Goal: Information Seeking & Learning: Learn about a topic

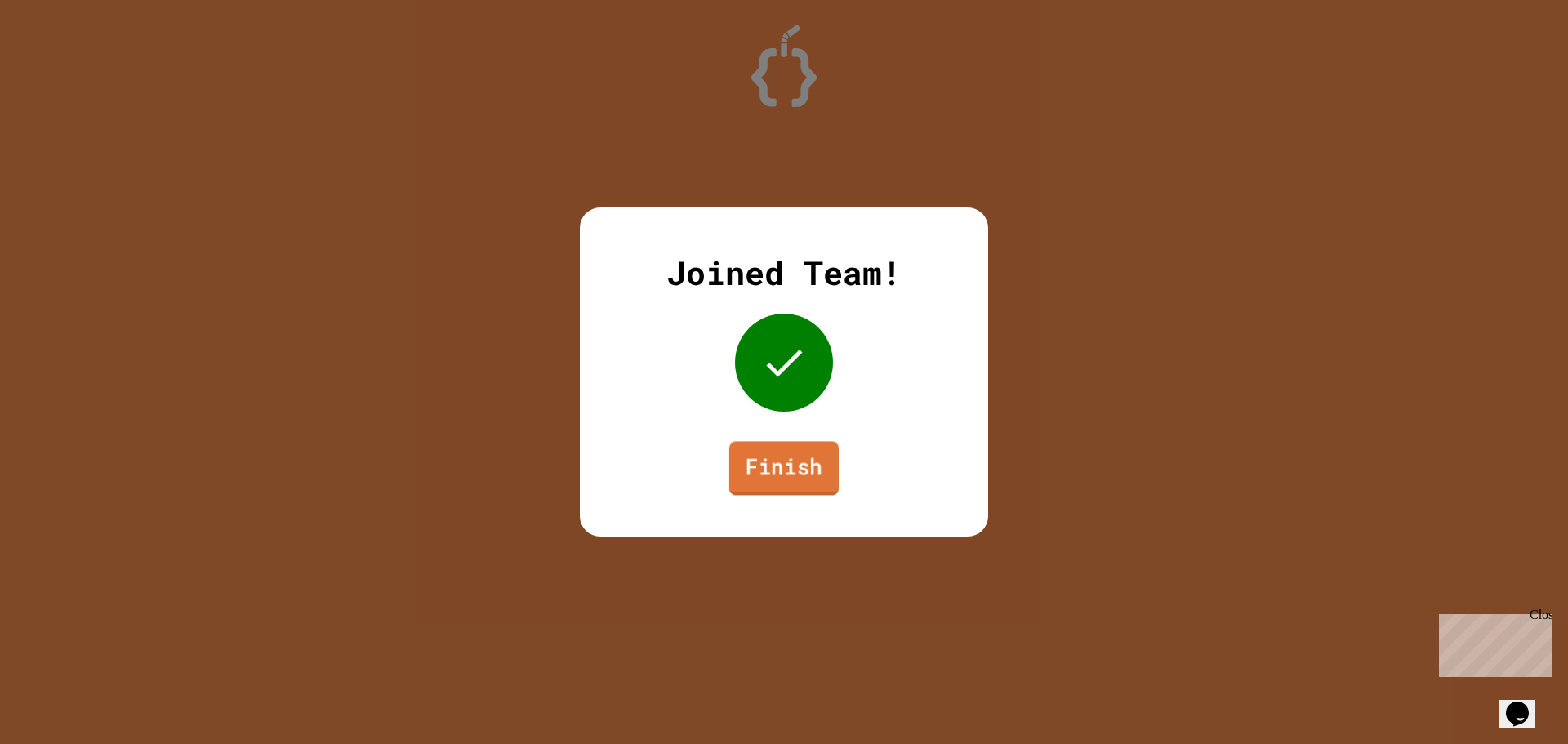
click at [787, 469] on link "Finish" at bounding box center [784, 468] width 109 height 54
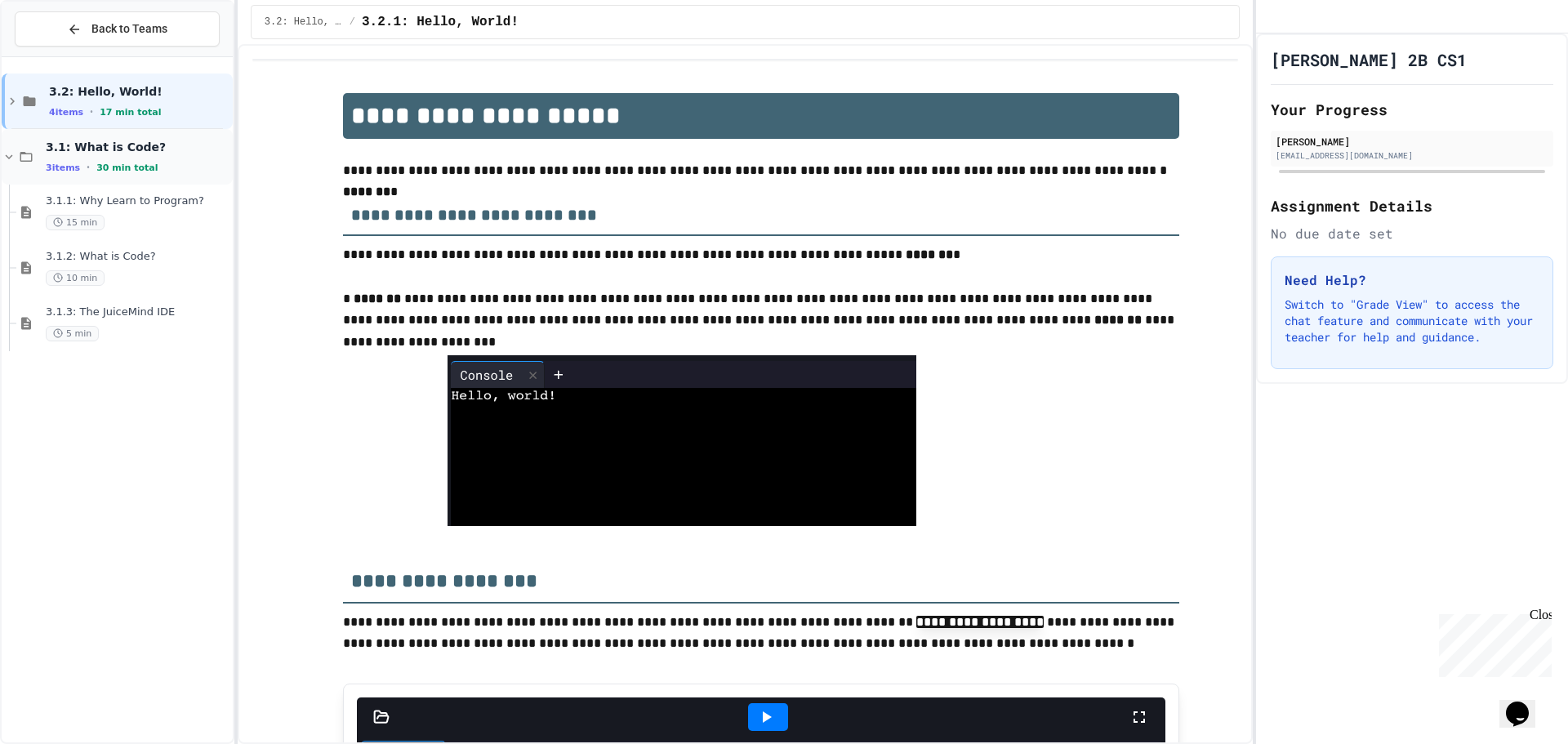
click at [110, 141] on span "3.1: What is Code?" at bounding box center [137, 147] width 184 height 15
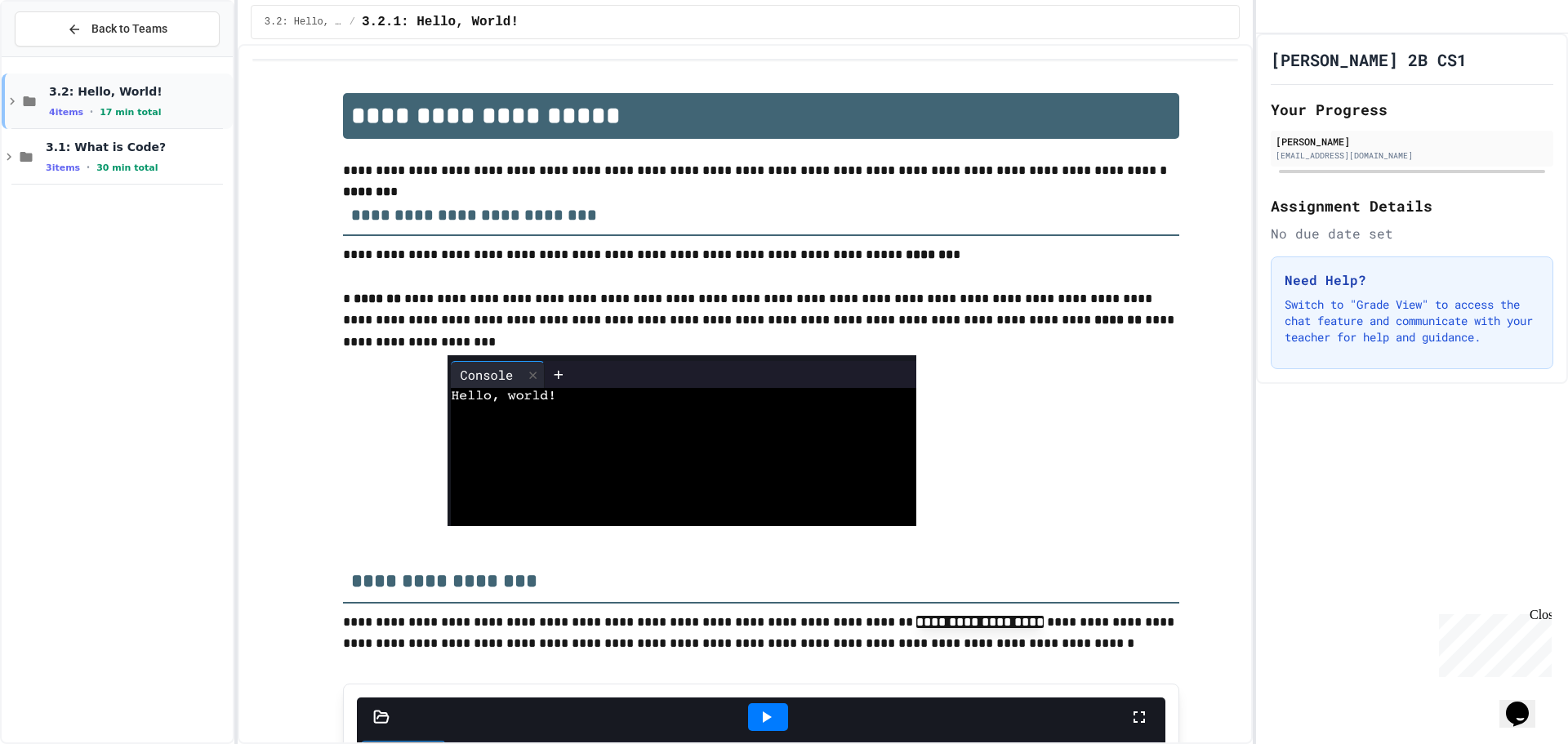
click at [136, 100] on div "3.2: Hello, World! 4 items • 17 min total" at bounding box center [139, 101] width 180 height 34
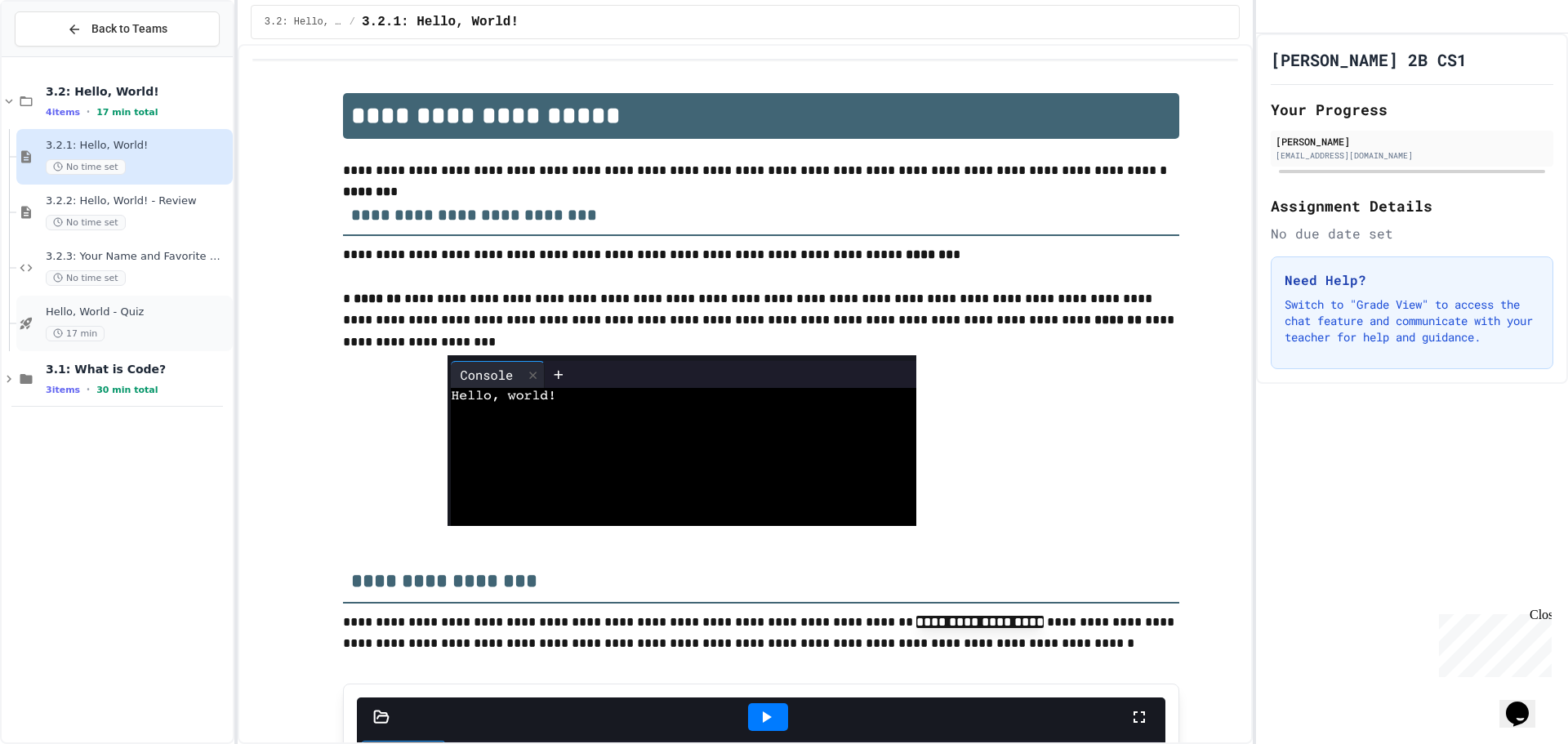
click at [95, 325] on span "17 min" at bounding box center [75, 333] width 58 height 15
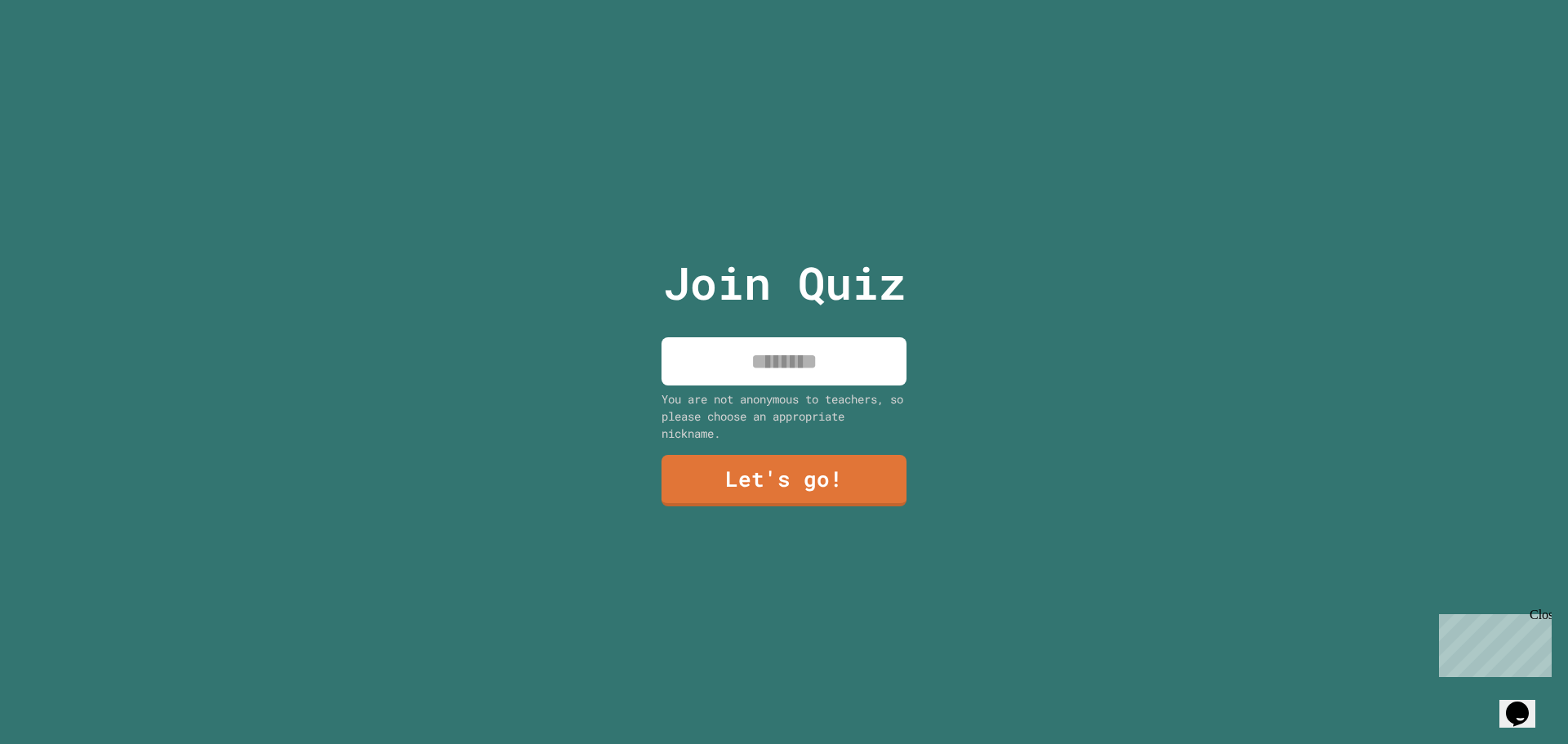
click at [798, 347] on input at bounding box center [784, 361] width 245 height 48
type input "*"
type input "*******"
click at [709, 480] on link "Let's go!" at bounding box center [785, 478] width 238 height 54
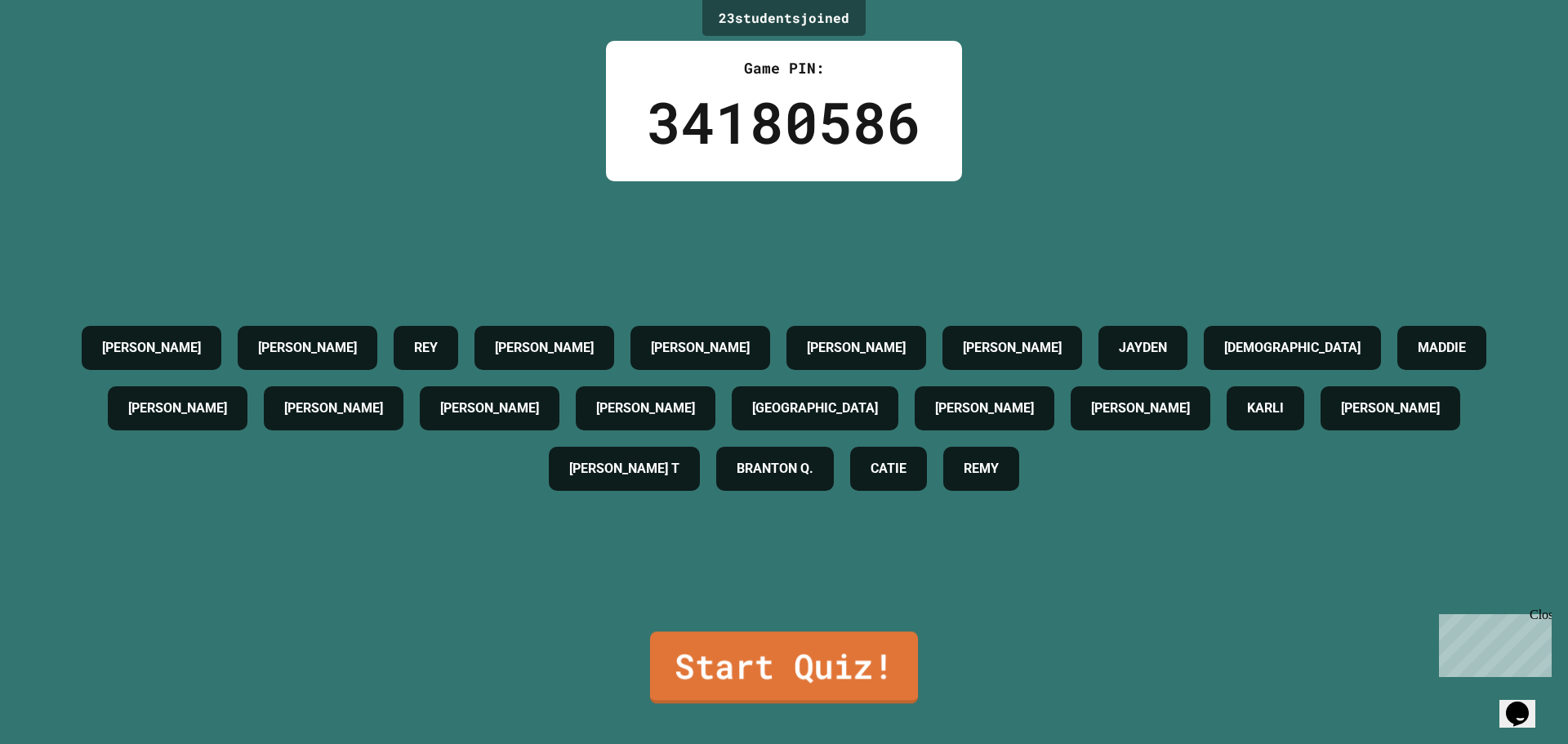
click at [862, 650] on link "Start Quiz!" at bounding box center [784, 667] width 268 height 72
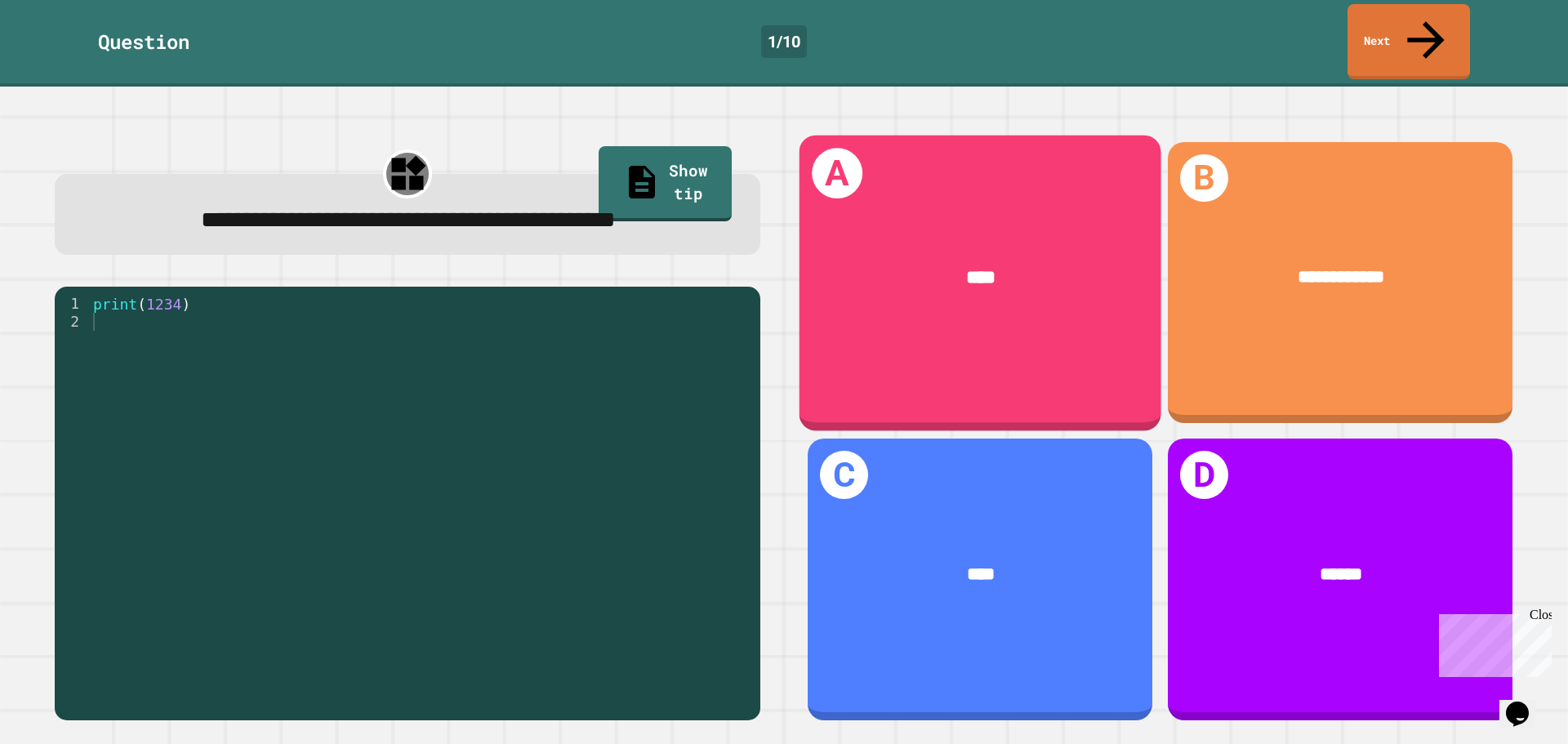
click at [1003, 352] on div "A ****" at bounding box center [981, 282] width 362 height 295
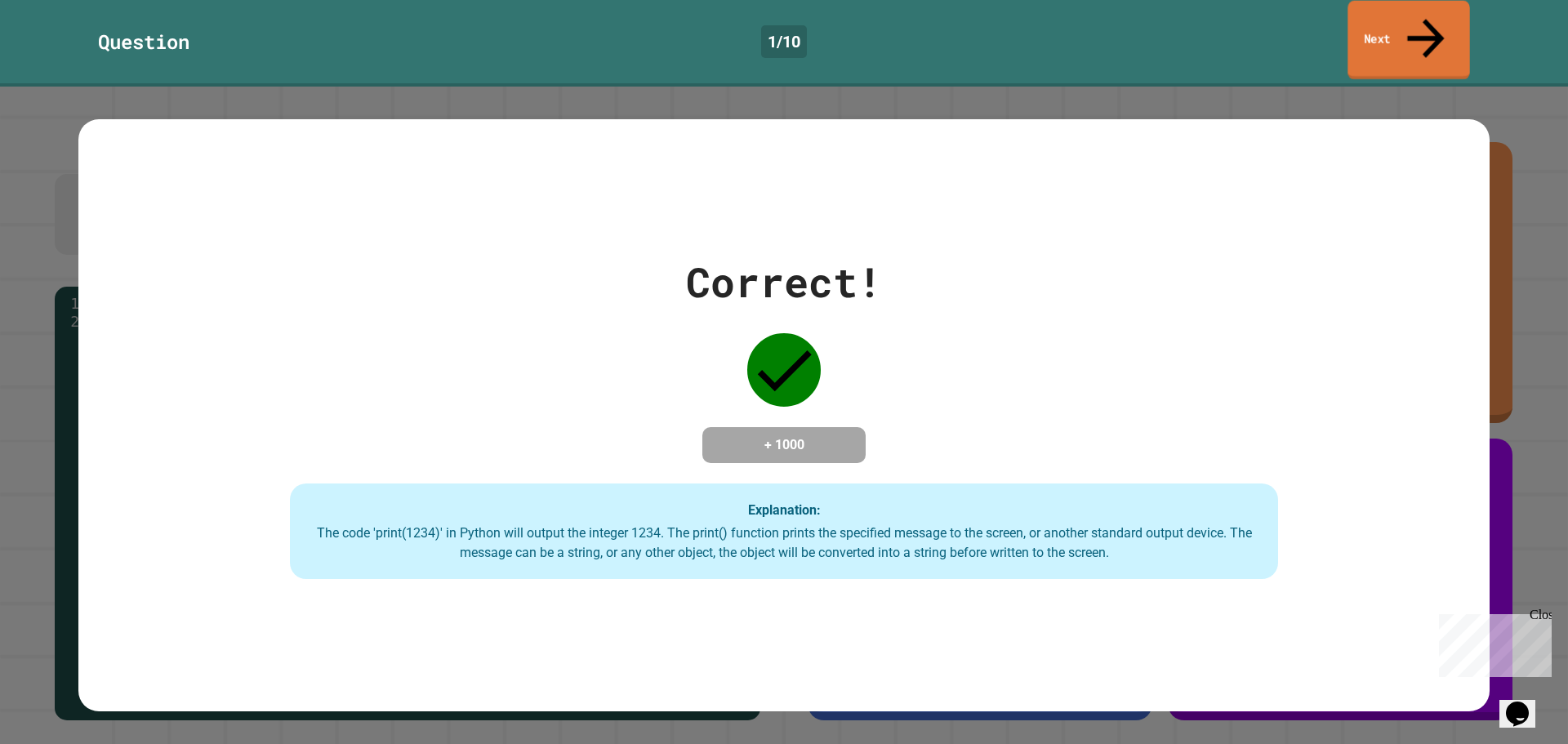
click at [1428, 6] on link "Next" at bounding box center [1409, 41] width 122 height 79
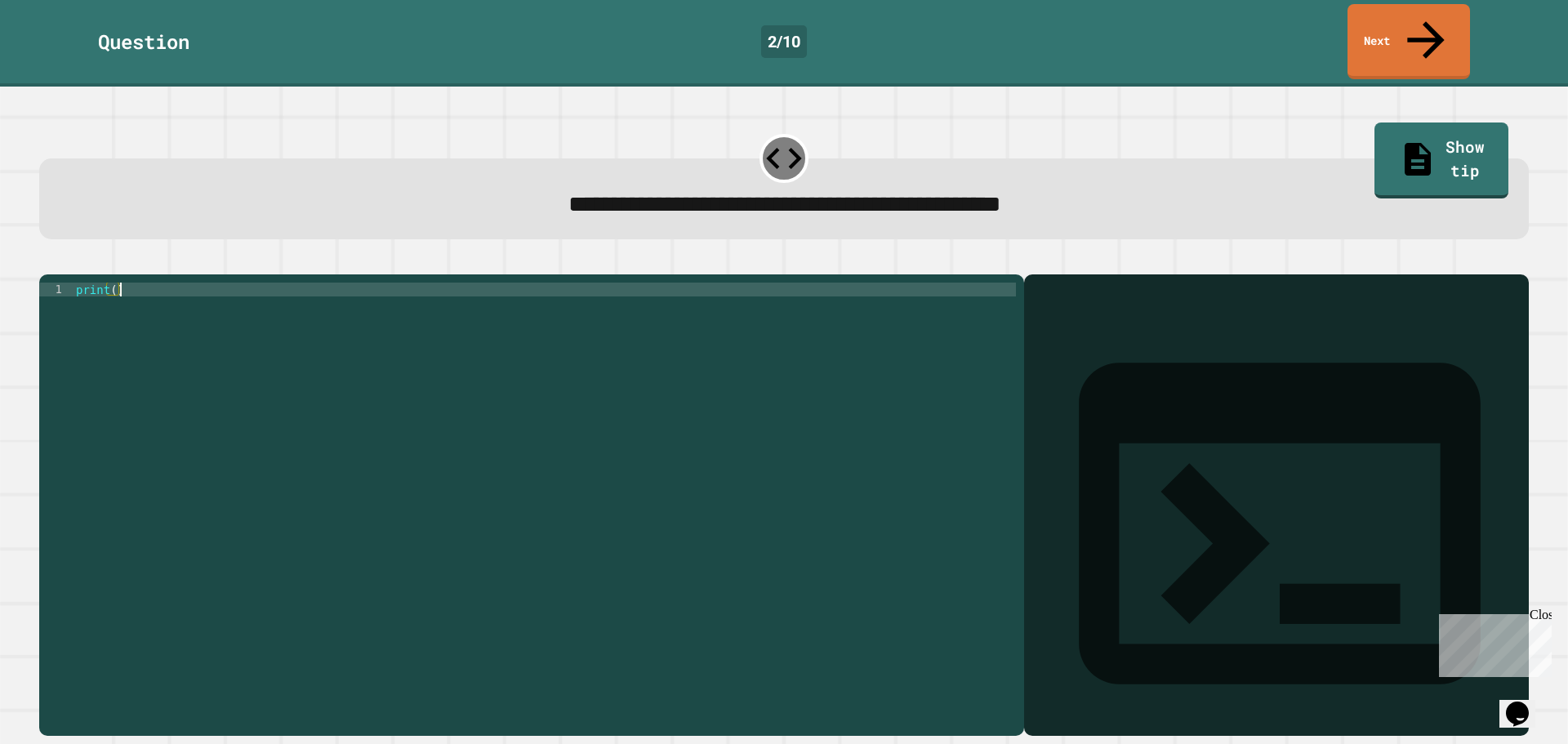
click at [158, 283] on div "print ( )" at bounding box center [544, 504] width 943 height 444
click at [1139, 275] on div "Output shell" at bounding box center [1276, 534] width 505 height 520
click at [47, 261] on icon "button" at bounding box center [47, 261] width 0 height 0
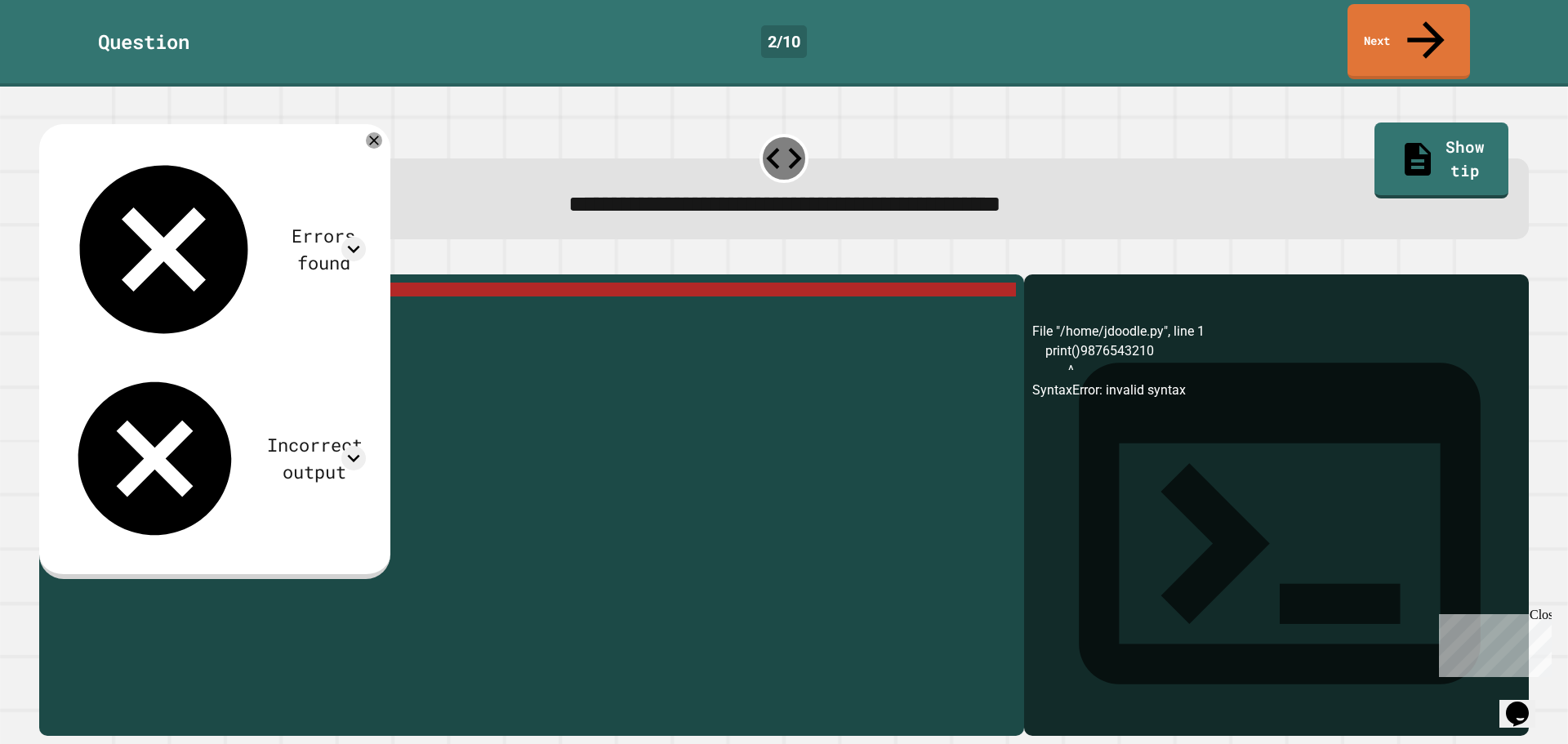
click at [207, 283] on div "print ( ) 9876543210" at bounding box center [544, 504] width 943 height 444
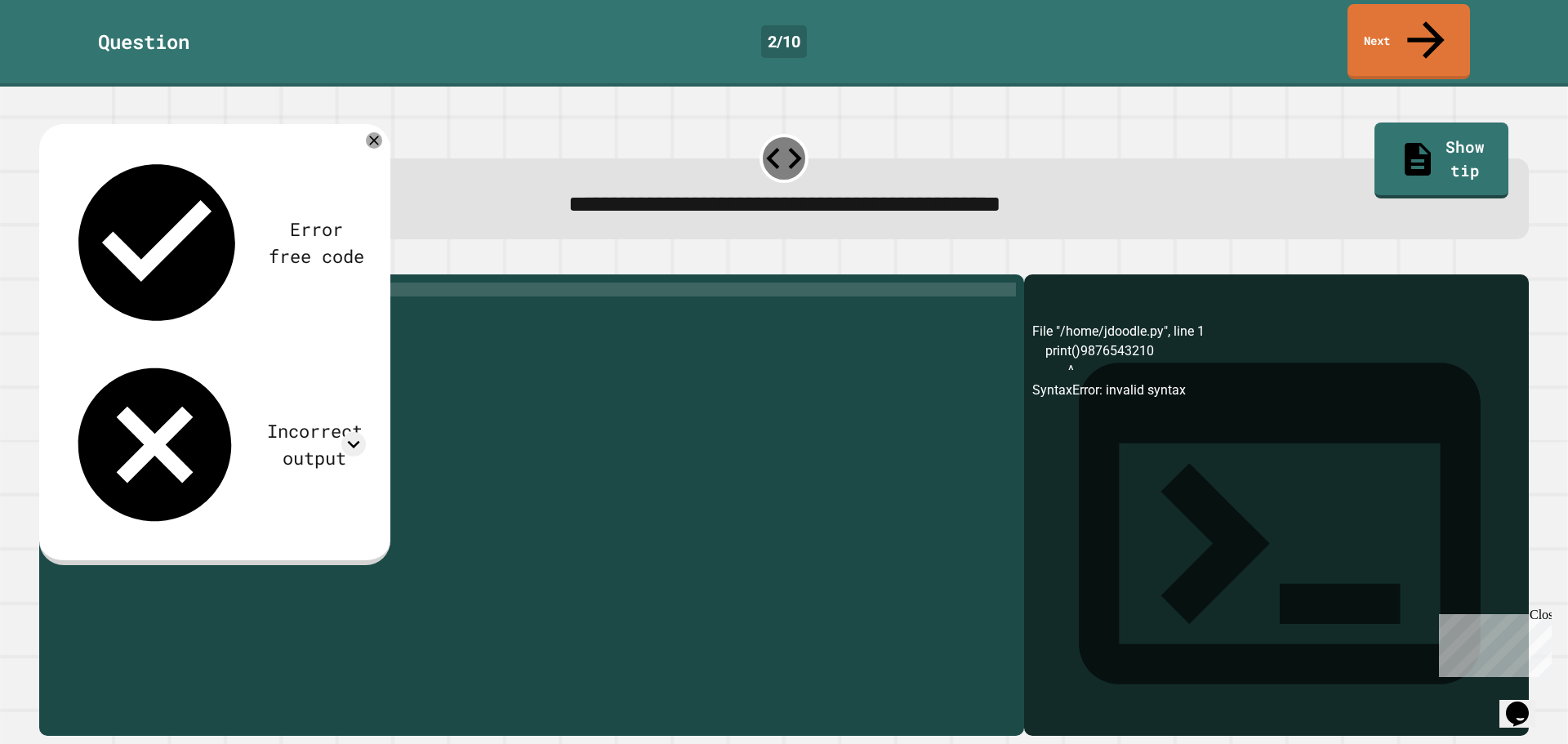
scroll to position [0, 4]
type textarea "**********"
click at [1434, 21] on icon at bounding box center [1425, 37] width 51 height 58
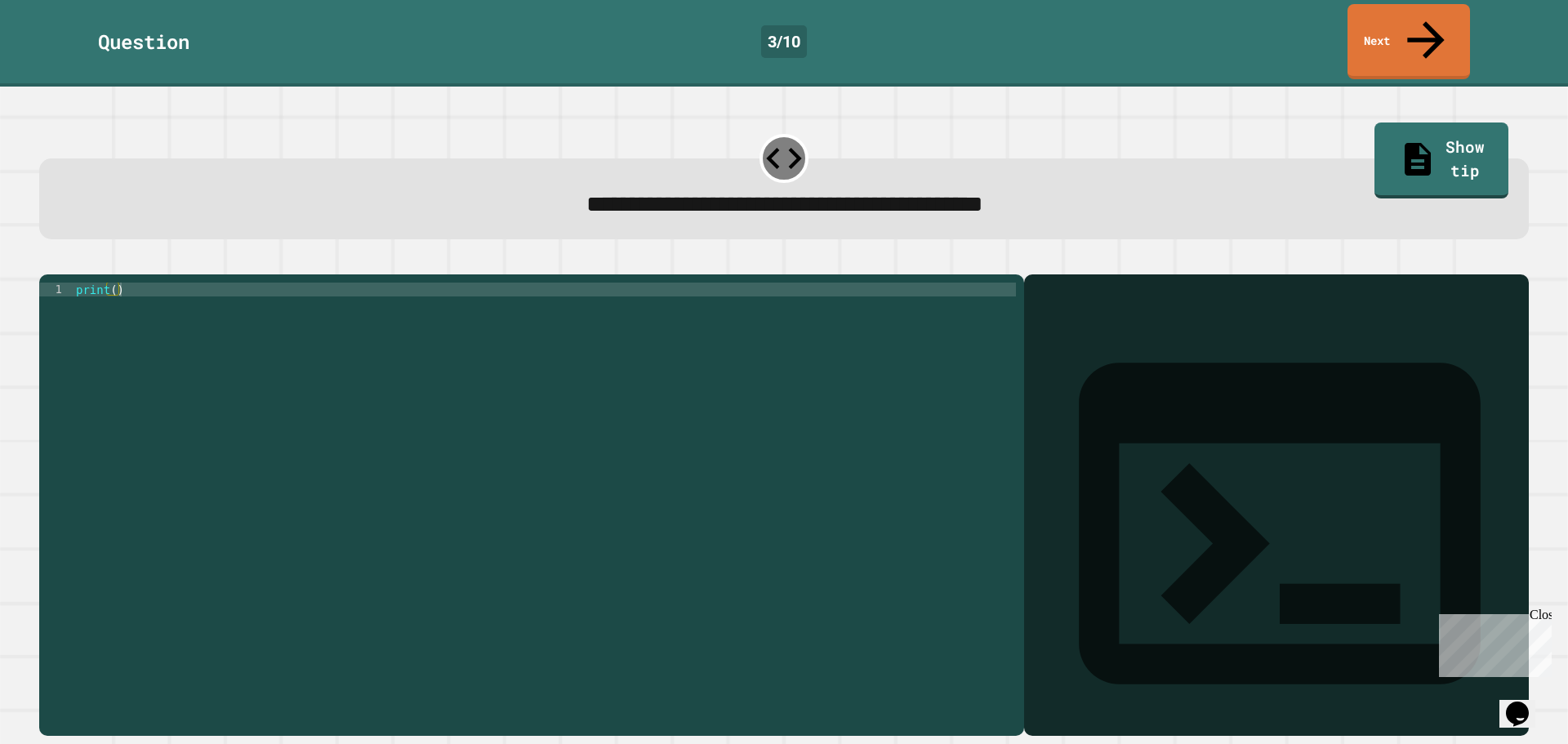
click at [182, 283] on div "print ( )" at bounding box center [544, 504] width 943 height 444
type textarea "**********"
click at [1457, 25] on link "Next" at bounding box center [1409, 40] width 113 height 79
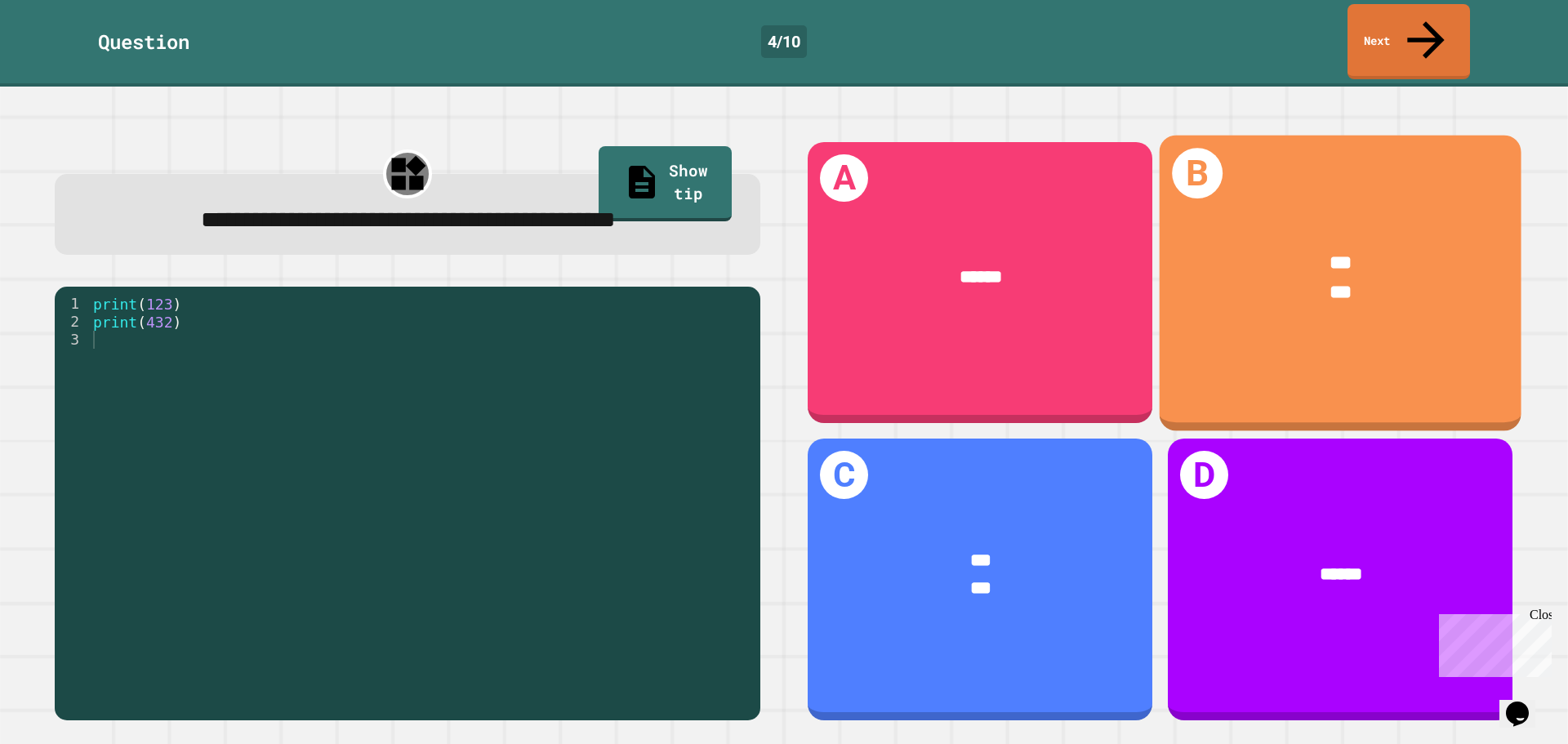
click at [1337, 278] on div "***" at bounding box center [1341, 292] width 285 height 29
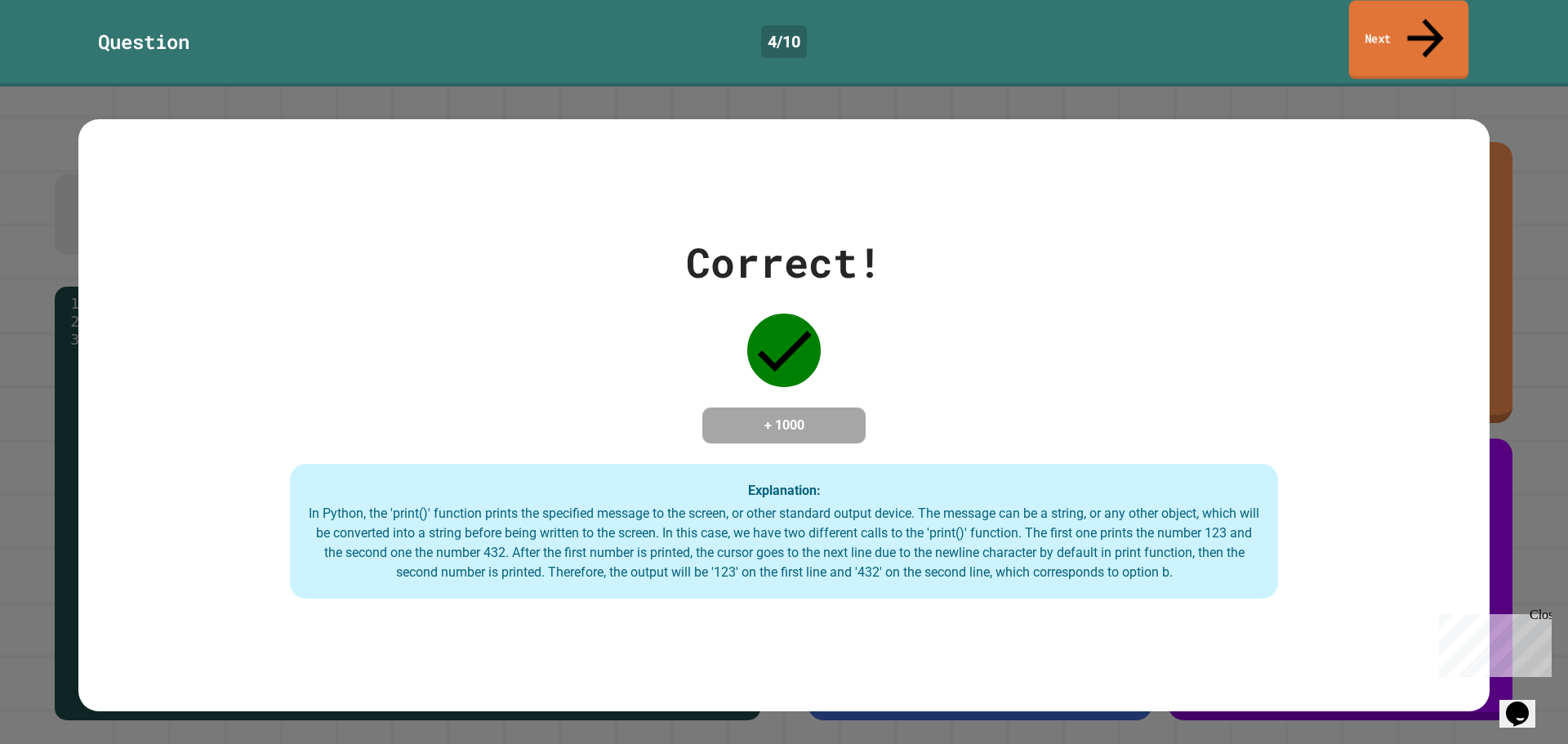
click at [1407, 7] on link "Next" at bounding box center [1409, 41] width 120 height 79
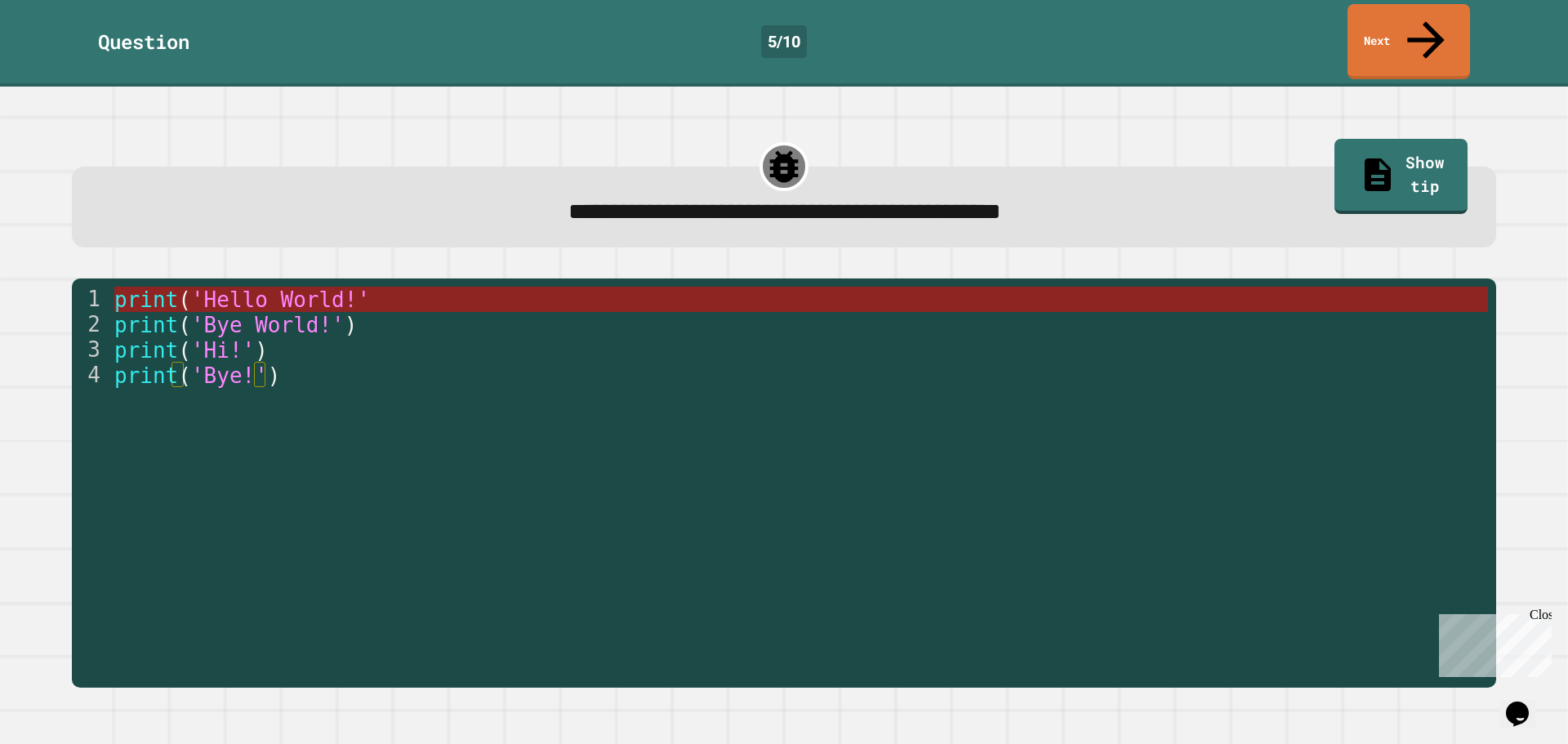
click at [248, 288] on span "'Hello World!'" at bounding box center [281, 300] width 179 height 25
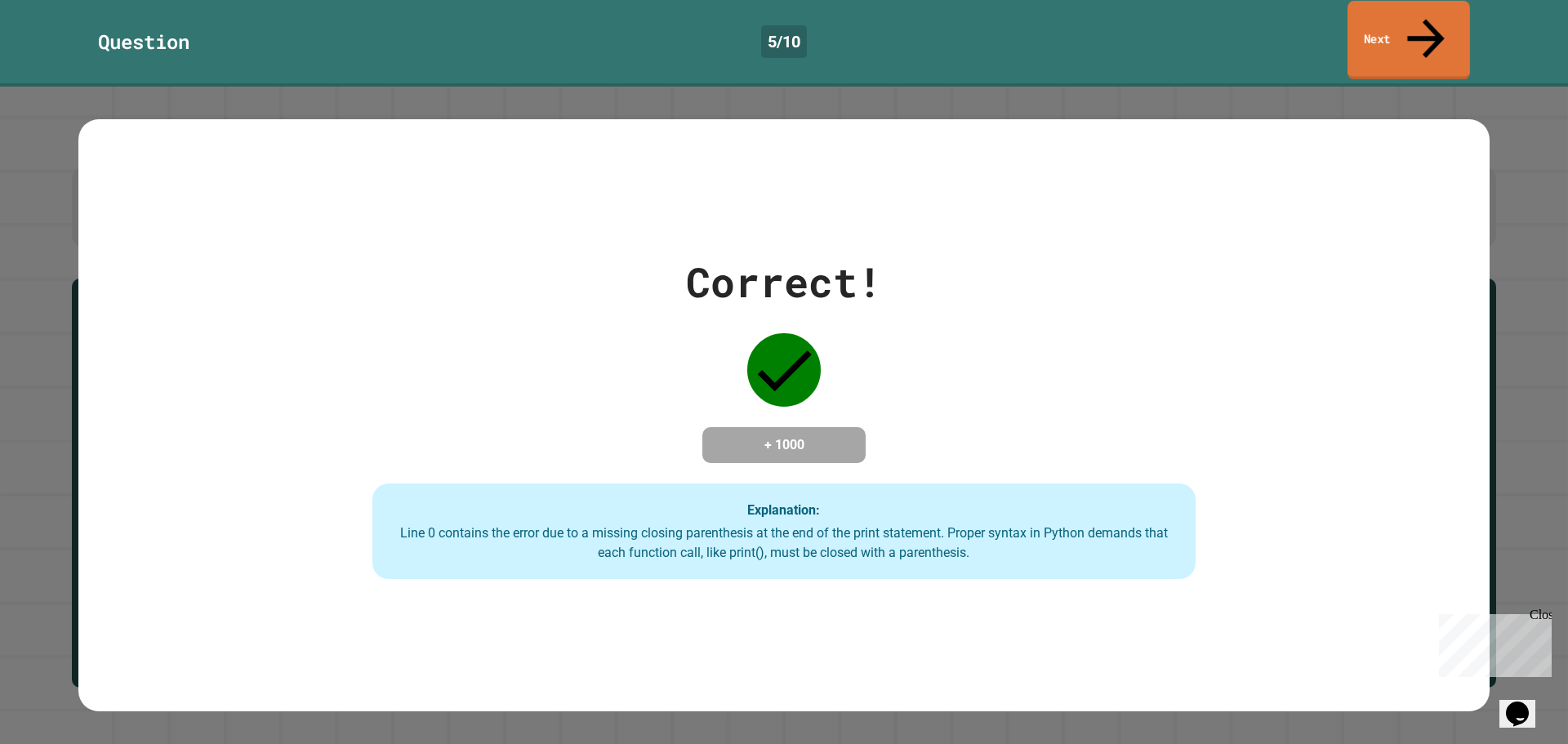
click at [1419, 23] on icon at bounding box center [1426, 38] width 56 height 58
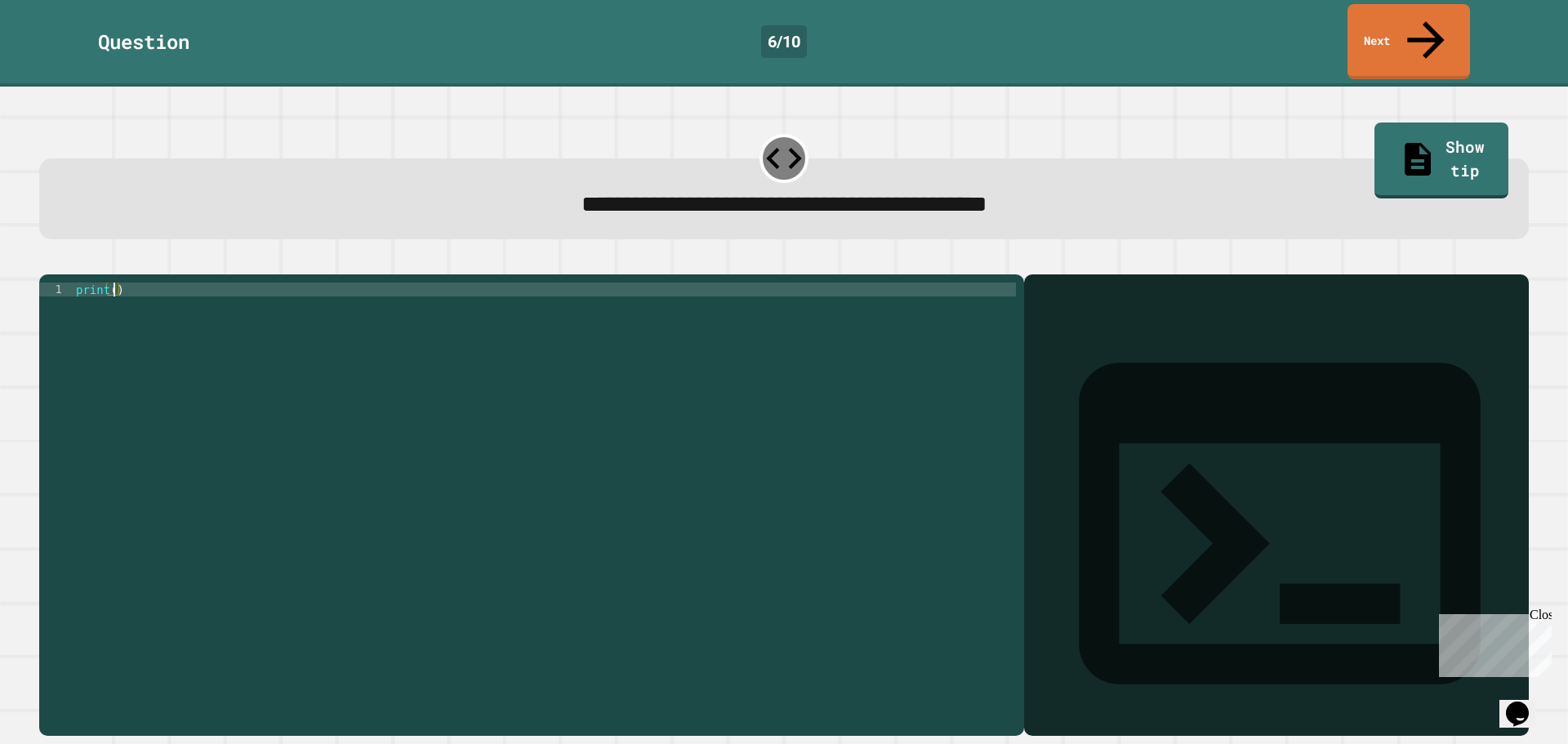
click at [112, 283] on div "print ( )" at bounding box center [544, 504] width 943 height 444
type textarea "**********"
click at [47, 261] on icon "button" at bounding box center [47, 261] width 0 height 0
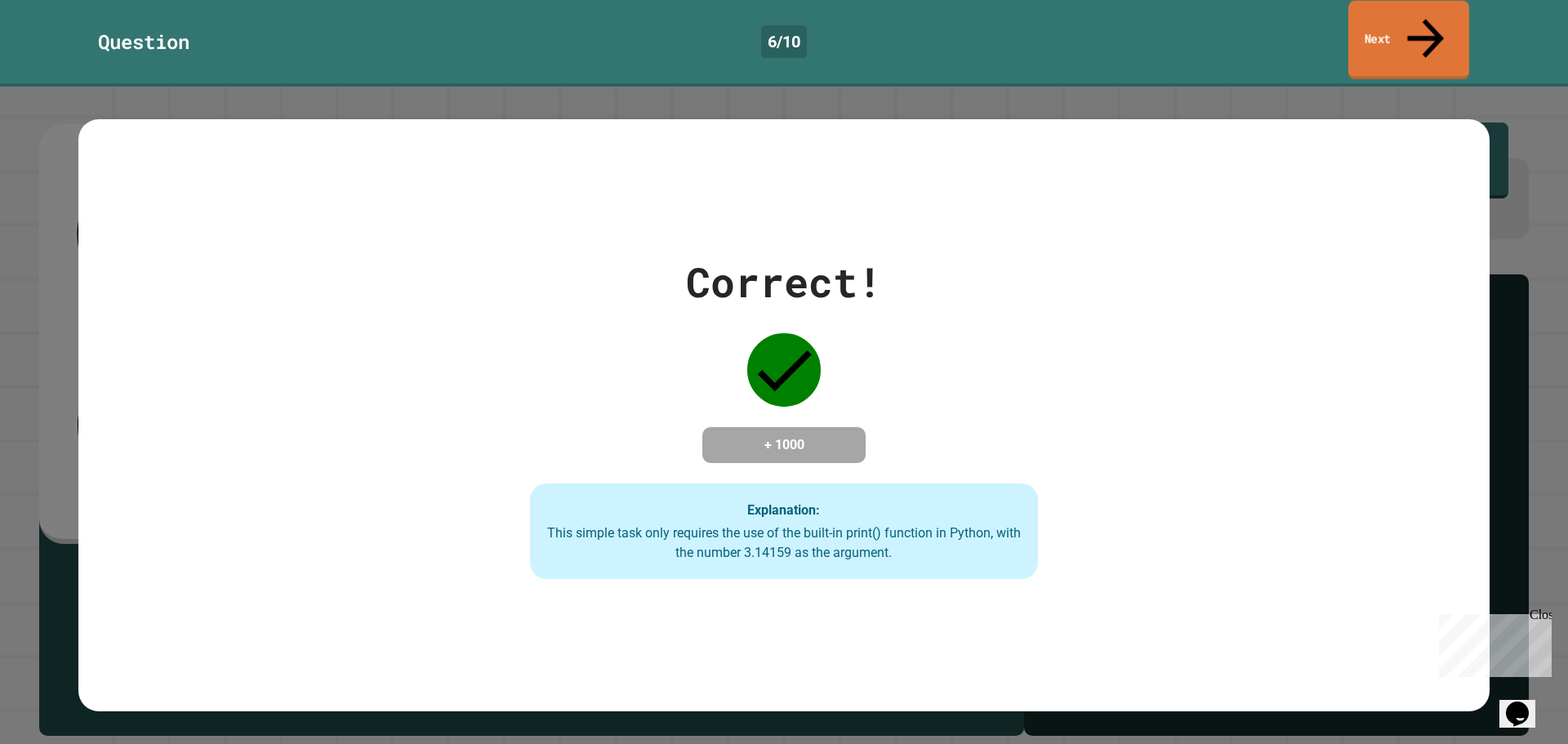
click at [1443, 15] on link "Next" at bounding box center [1409, 41] width 121 height 79
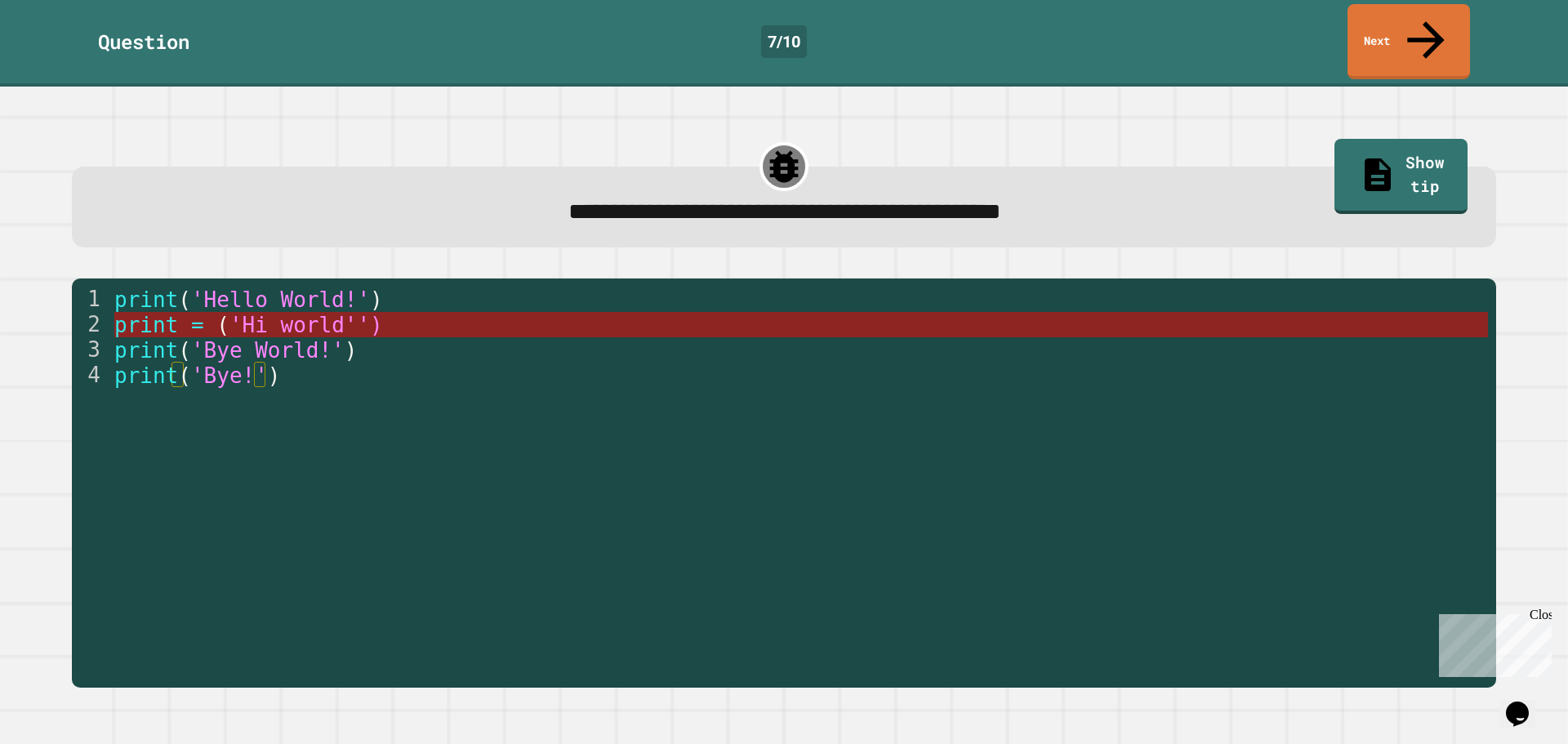
click at [149, 313] on span "print" at bounding box center [146, 325] width 64 height 25
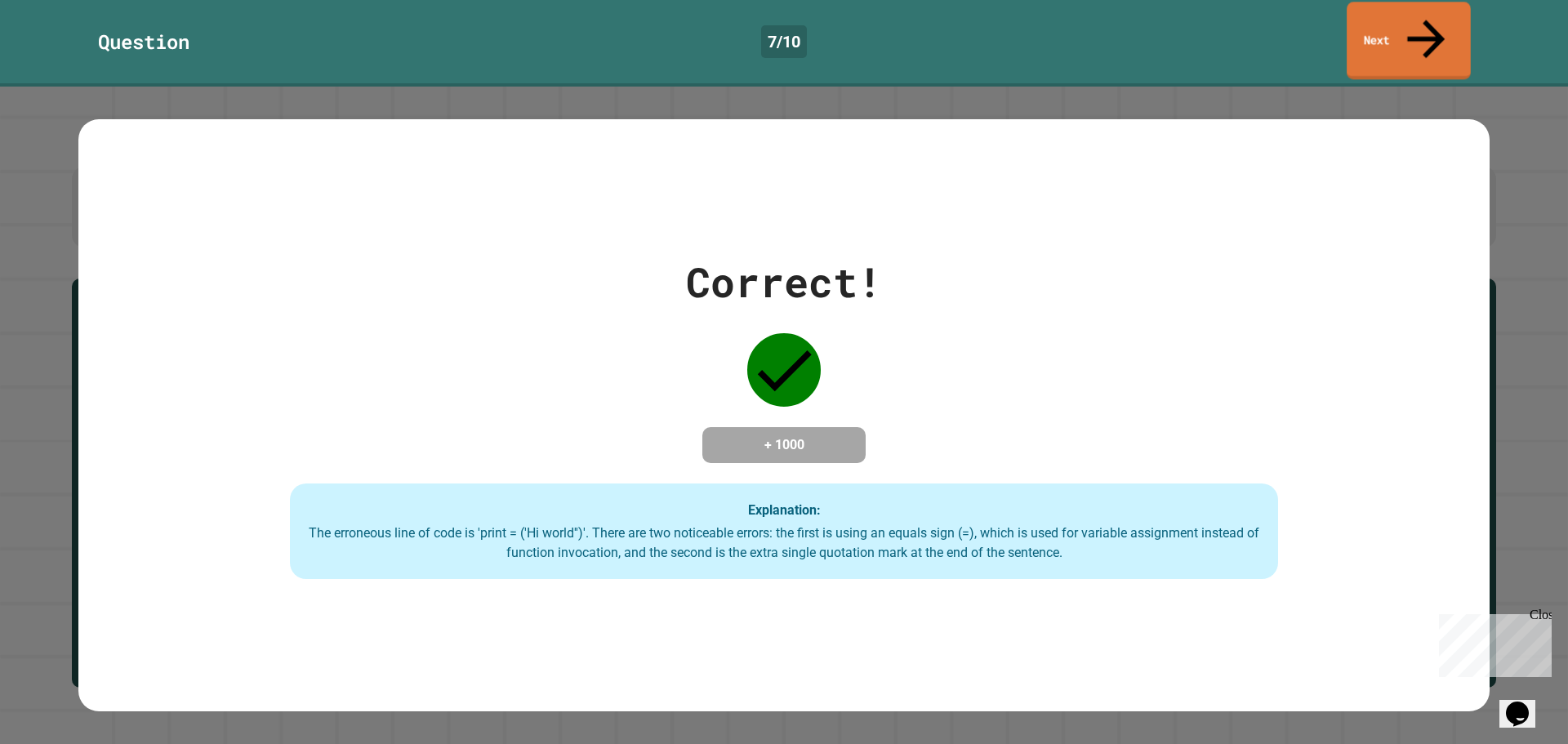
drag, startPoint x: 1379, startPoint y: 19, endPoint x: 1384, endPoint y: 11, distance: 9.4
click at [1384, 11] on link "Next" at bounding box center [1410, 41] width 125 height 77
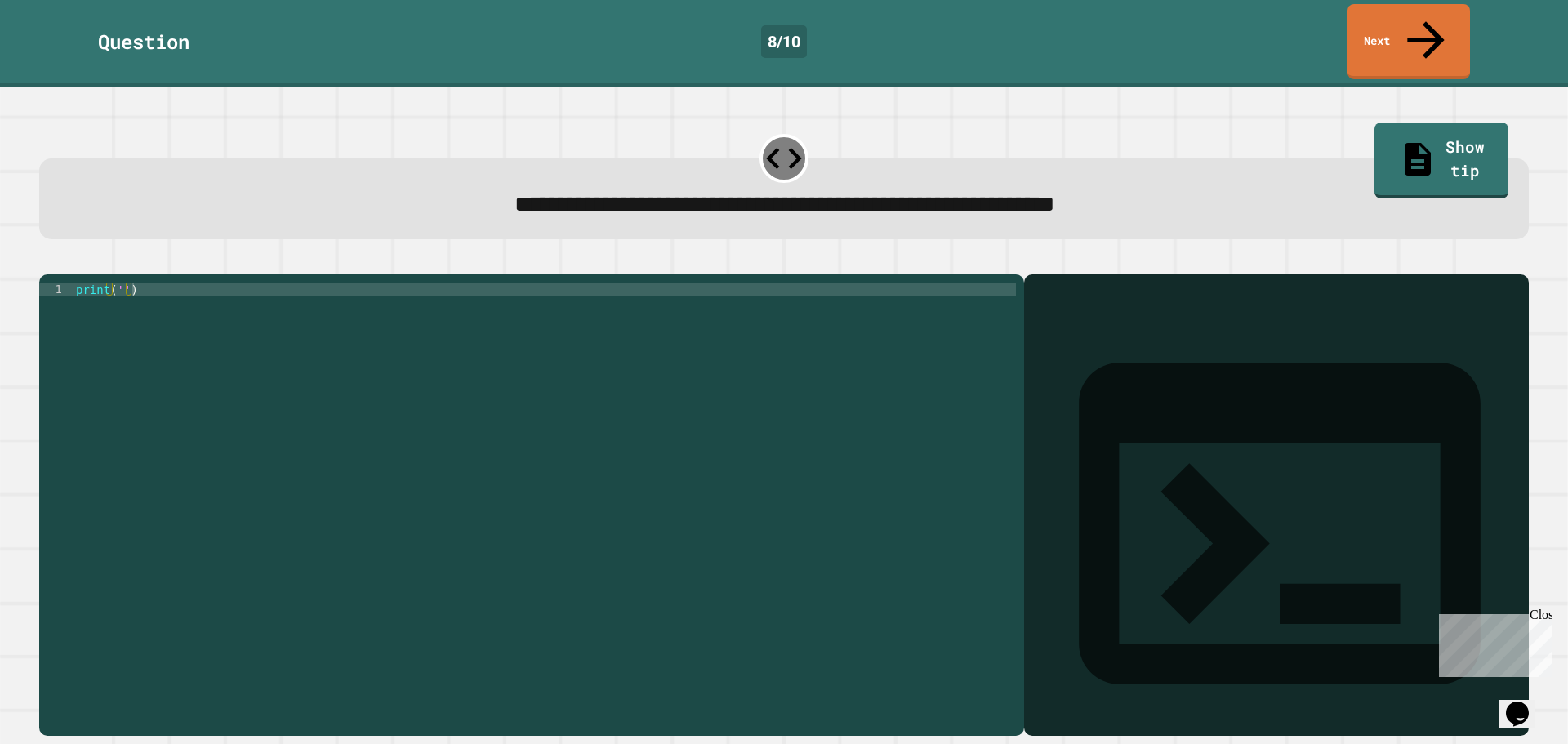
click at [123, 283] on div "print ( '' )" at bounding box center [544, 504] width 943 height 444
click at [60, 265] on icon "button" at bounding box center [58, 271] width 9 height 11
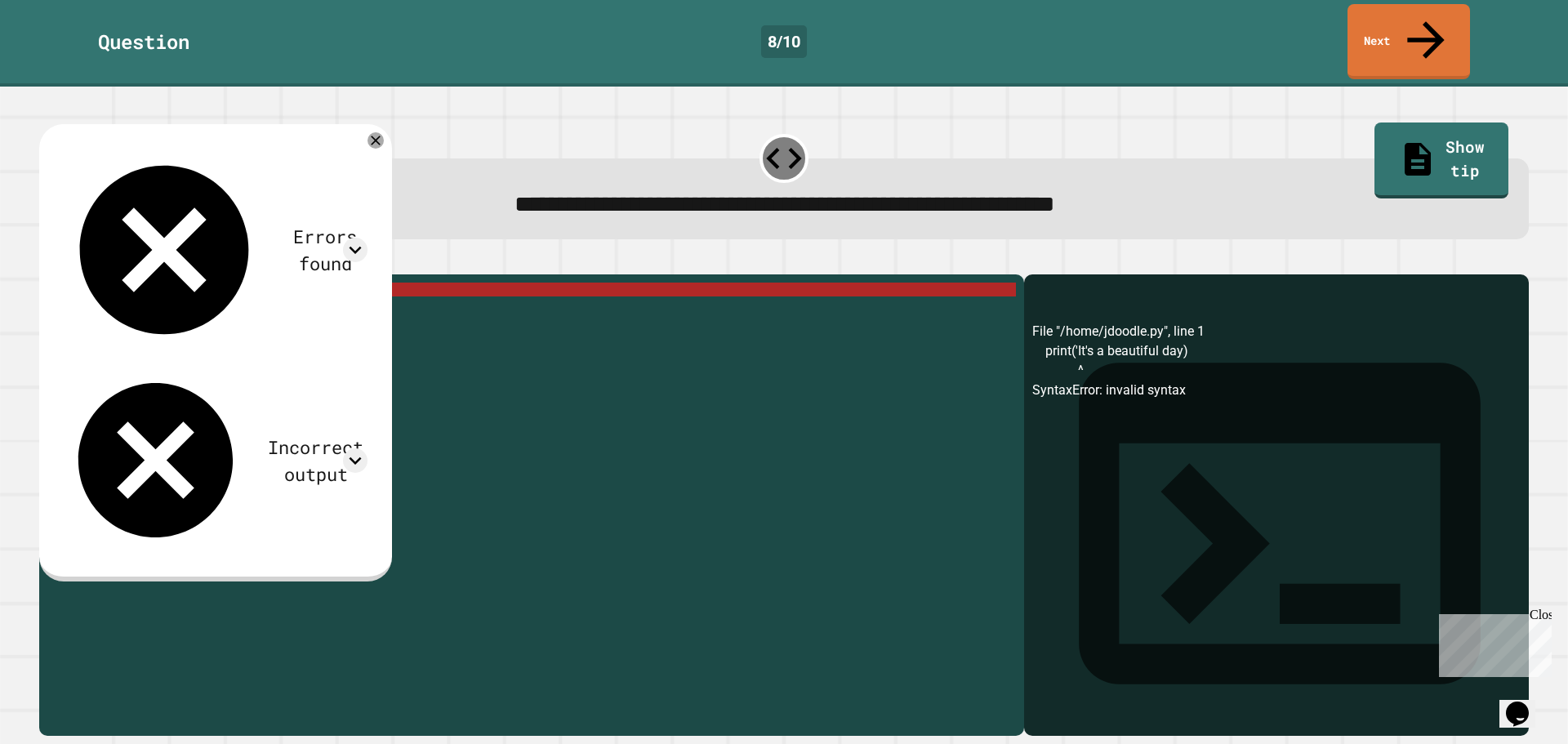
click at [246, 283] on div "print ( 'It' s a beautiful day )" at bounding box center [544, 504] width 943 height 444
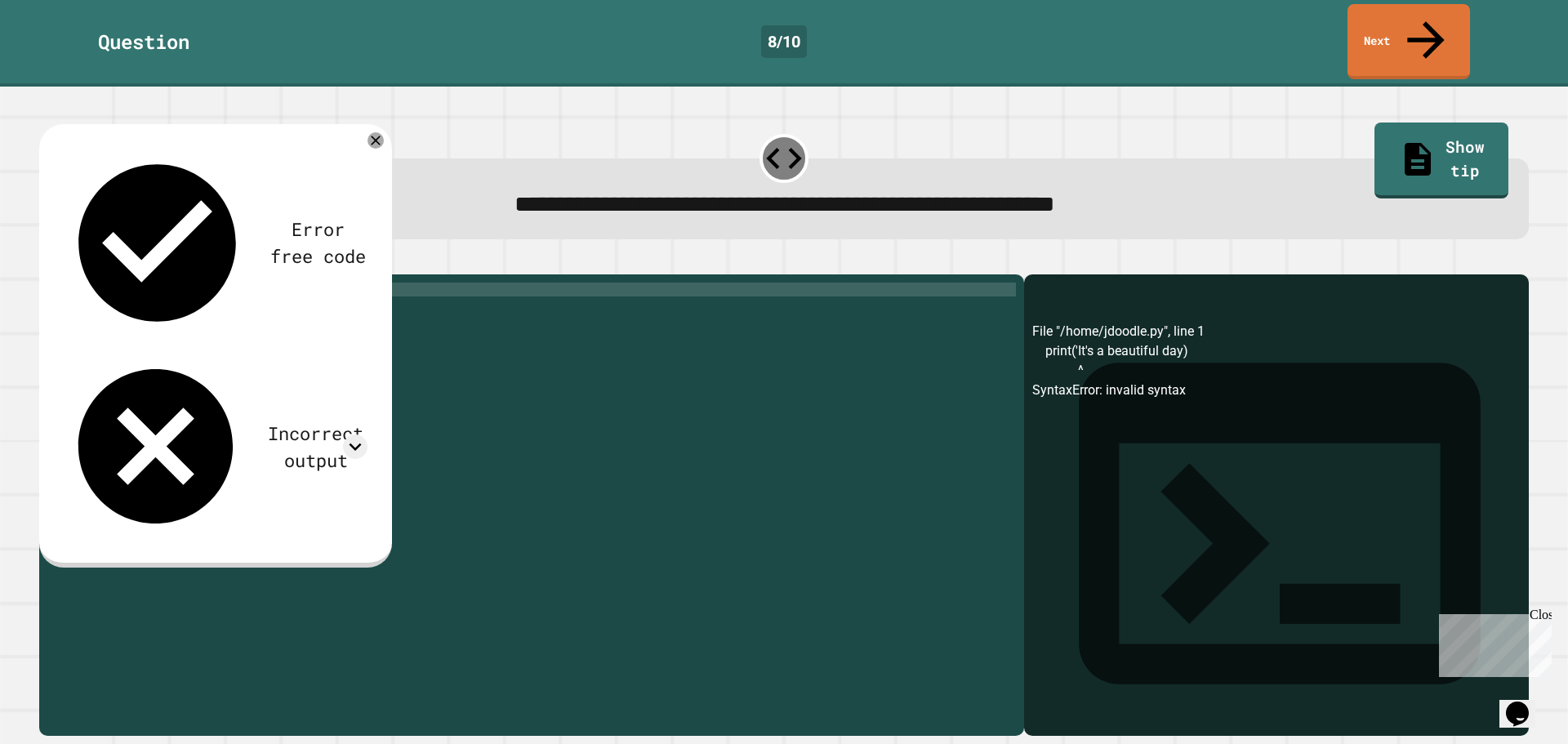
scroll to position [0, 4]
click at [132, 283] on div "print ( 'It' )" at bounding box center [544, 504] width 943 height 444
click at [47, 261] on icon "button" at bounding box center [47, 261] width 0 height 0
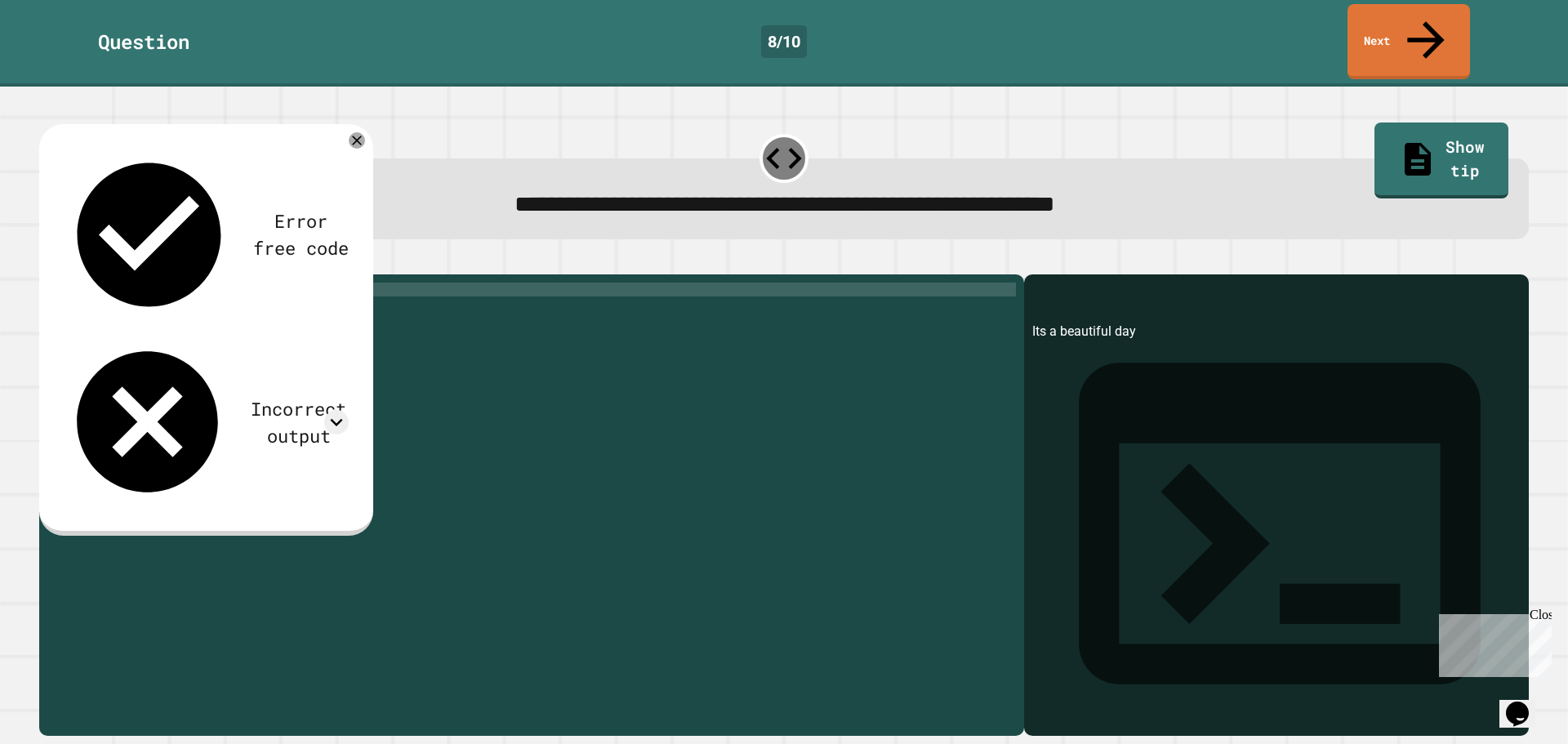
click at [127, 283] on div "print ( 'Its a beautiful day' )" at bounding box center [544, 504] width 943 height 444
click at [134, 283] on div "print ( 'Its a beautiful day' )" at bounding box center [544, 504] width 943 height 444
click at [251, 283] on div "print ( 'It' s a beautiful day ')" at bounding box center [544, 504] width 943 height 444
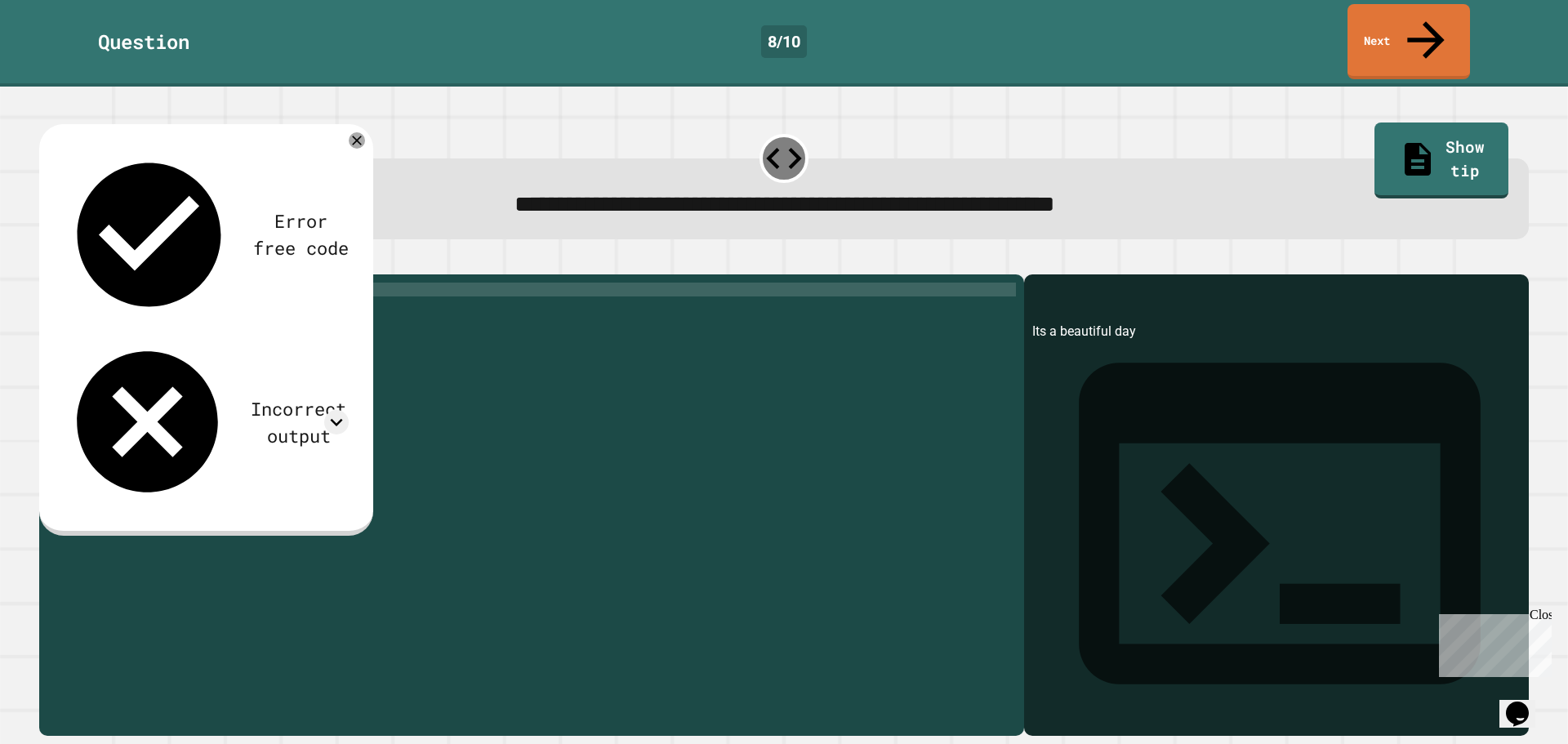
click at [47, 261] on icon "button" at bounding box center [47, 261] width 0 height 0
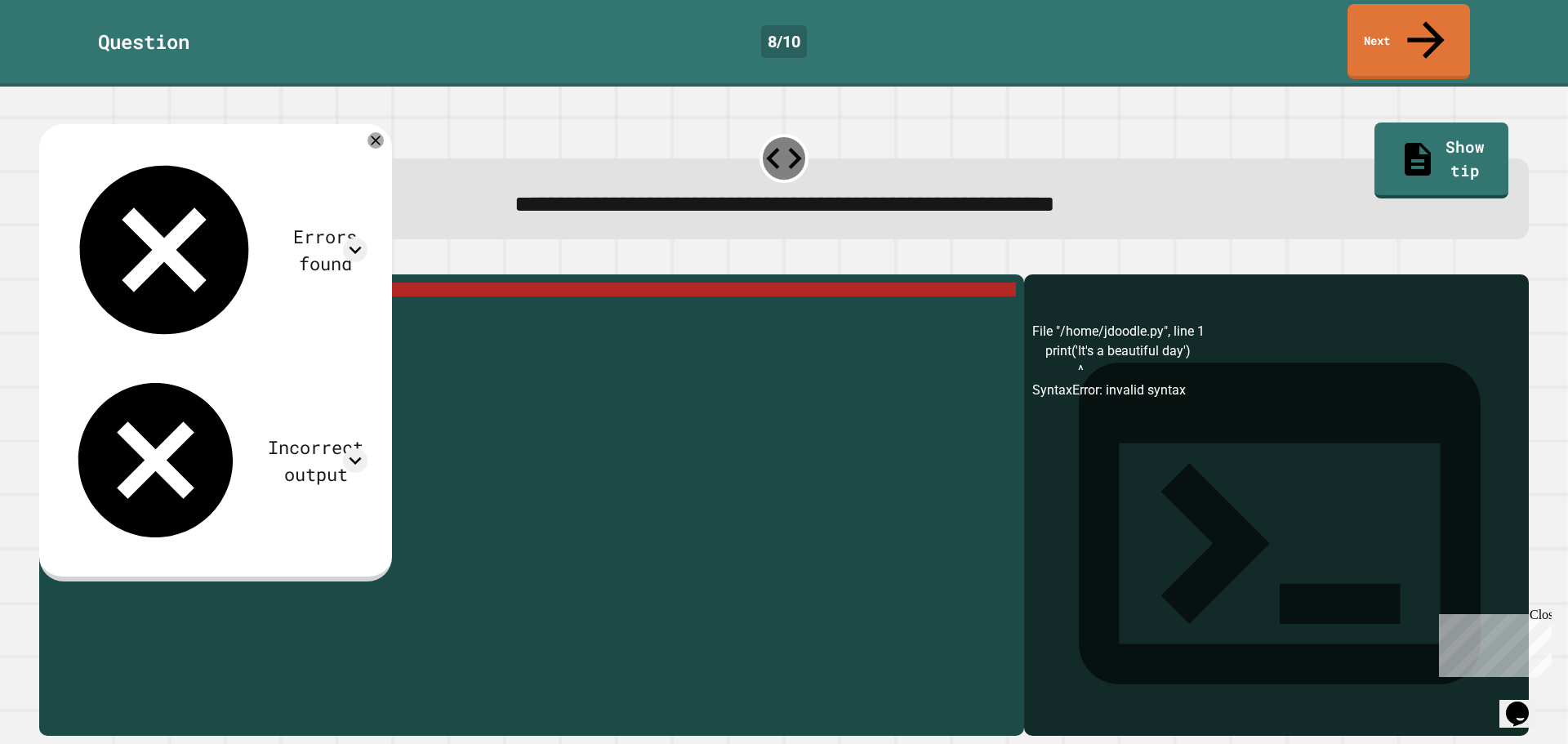
click at [143, 283] on div "print ( 'It' s a beautiful day ')" at bounding box center [544, 504] width 943 height 444
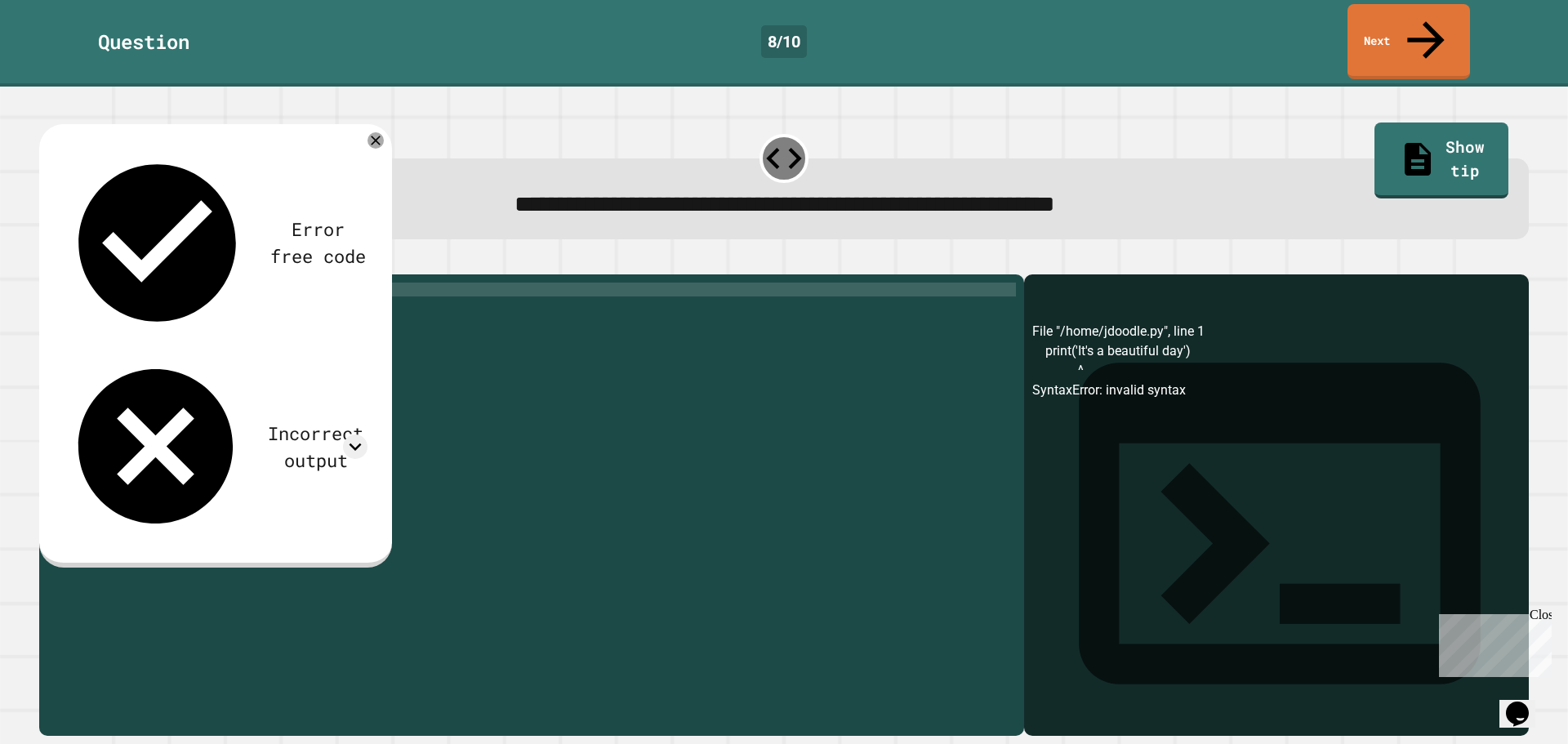
scroll to position [0, 4]
click at [47, 261] on button "button" at bounding box center [47, 261] width 0 height 0
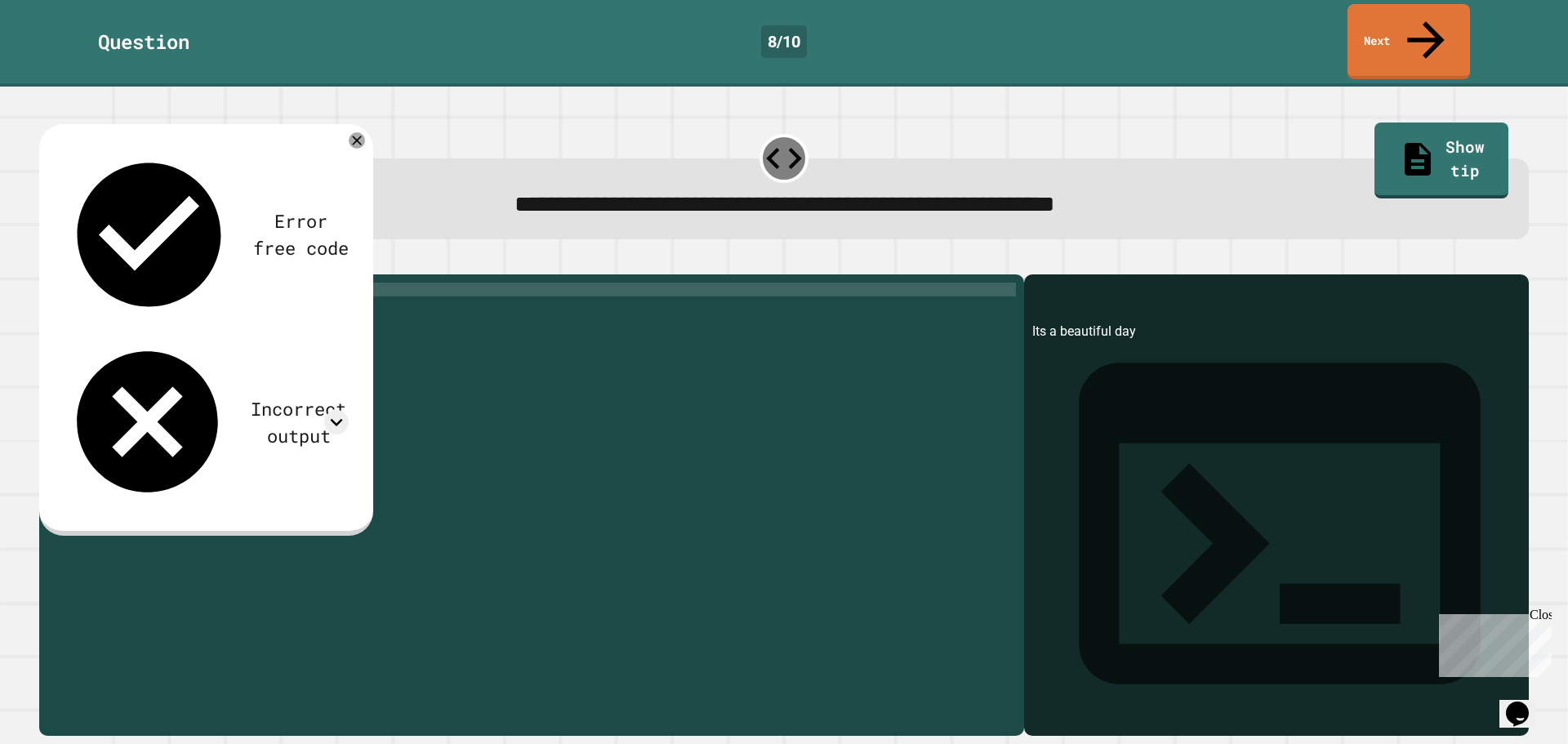
click at [135, 283] on div "print ( 'Its a beautiful day' )" at bounding box center [544, 504] width 943 height 444
click at [792, 25] on div "8 / 10" at bounding box center [784, 41] width 45 height 33
click at [134, 283] on div "print ( 'Its a beautiful day' )" at bounding box center [544, 504] width 943 height 444
click at [1453, 119] on link "Show tip" at bounding box center [1442, 158] width 129 height 79
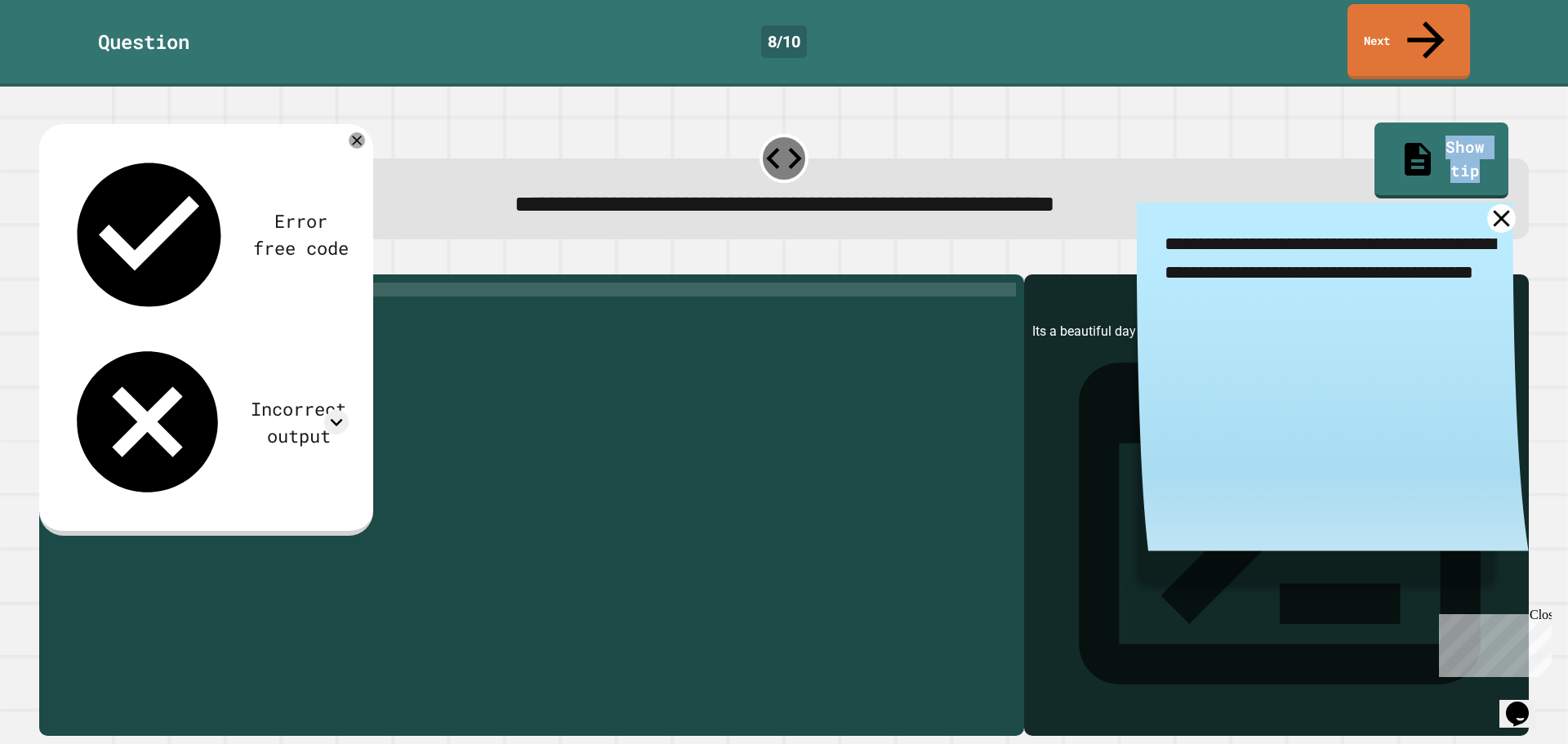
click at [1488, 204] on icon at bounding box center [1502, 218] width 28 height 28
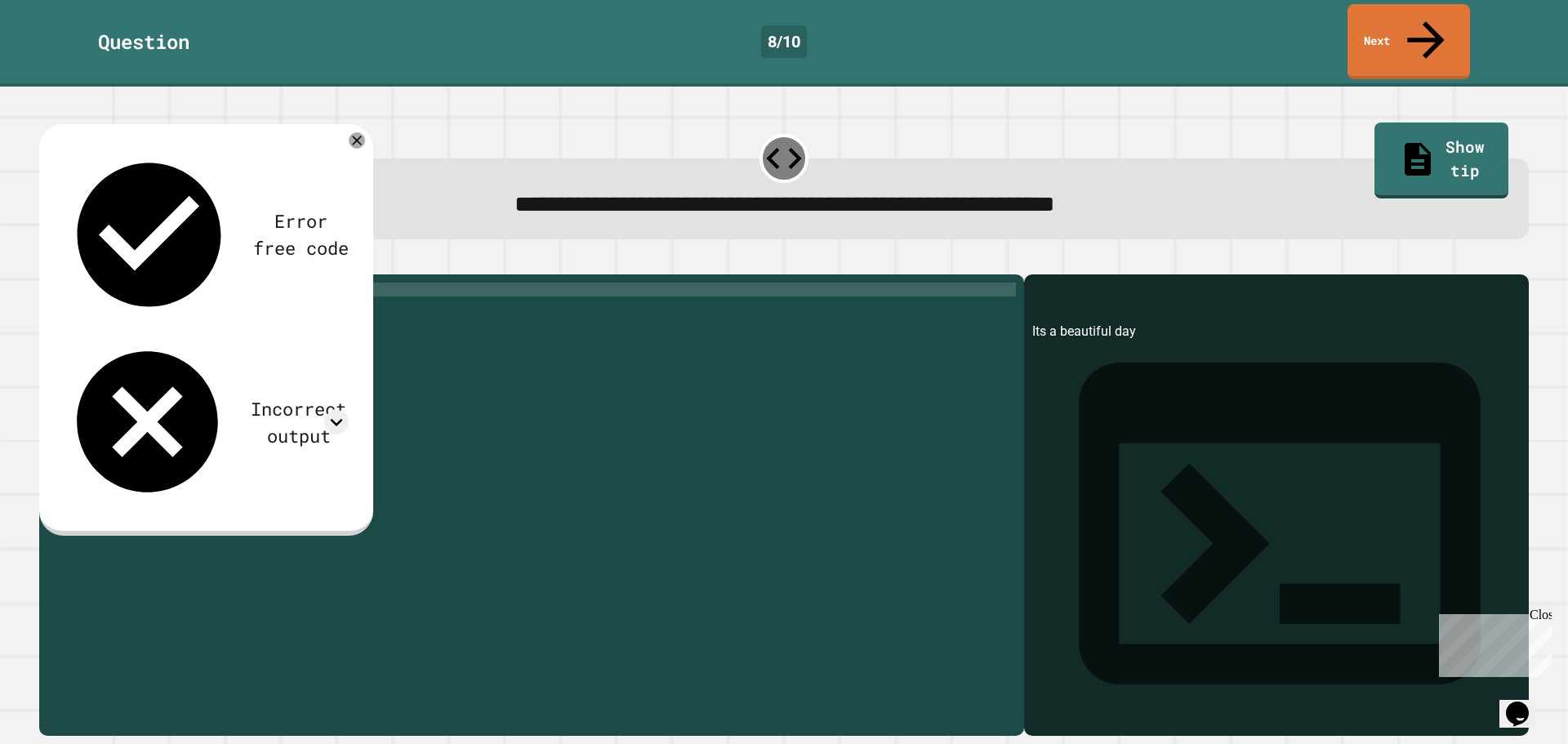
click at [134, 283] on div "print ( 'Its a beautiful day' )" at bounding box center [544, 504] width 943 height 444
click at [763, 137] on icon at bounding box center [784, 157] width 42 height 42
click at [131, 283] on div "print ( 'Its a beautiful day' )" at bounding box center [544, 504] width 943 height 444
click at [47, 261] on icon "button" at bounding box center [47, 261] width 0 height 0
click at [138, 283] on div "print ( 'It s a beautiful day' )" at bounding box center [544, 504] width 943 height 444
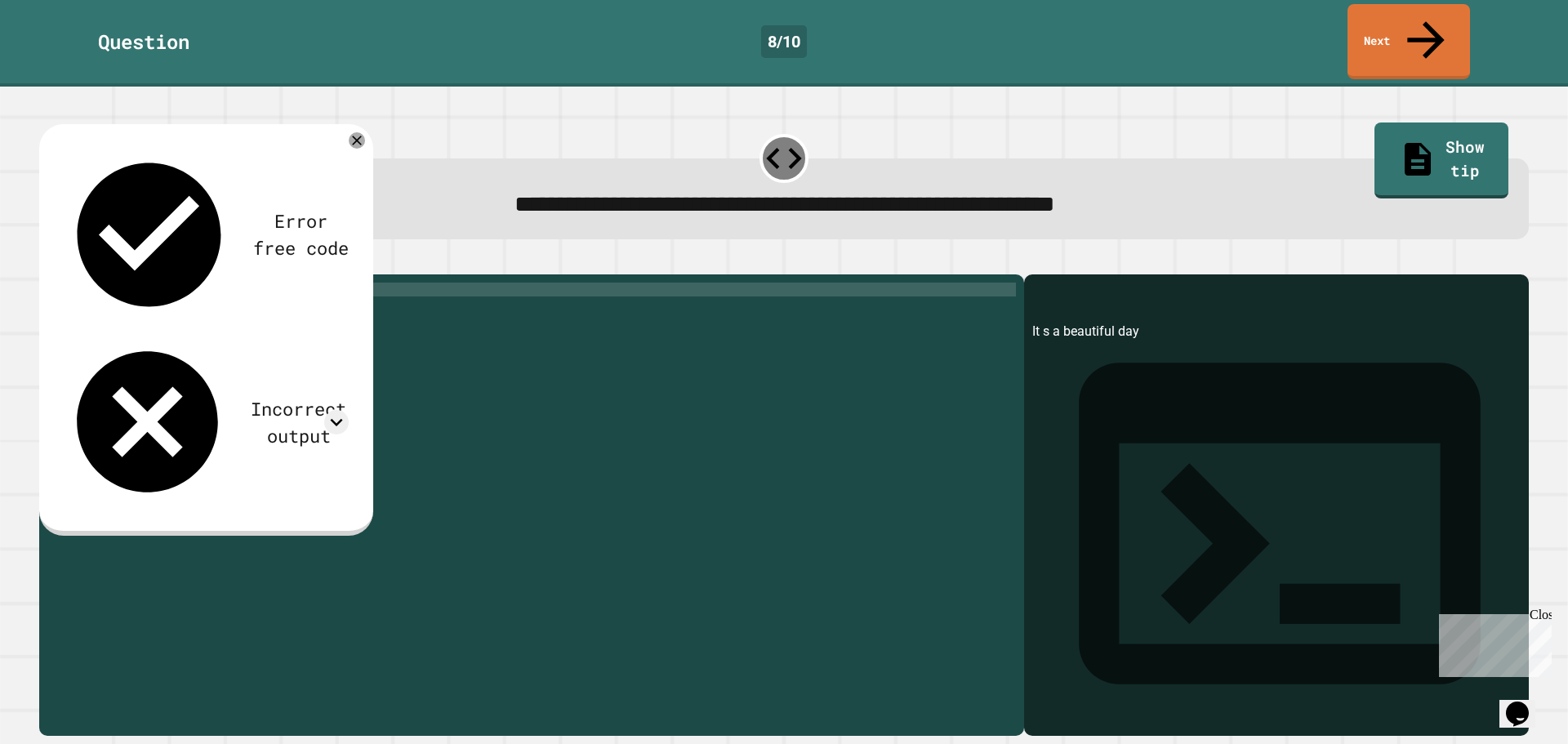
click at [63, 265] on icon "button" at bounding box center [58, 271] width 9 height 11
click at [137, 283] on div "print ( 'It`s a beautiful day' )" at bounding box center [544, 504] width 943 height 444
click at [117, 283] on div "print ( 'It' s a beautiful day ')" at bounding box center [544, 504] width 943 height 444
click at [119, 283] on div "print ( 'It' s a beautiful day ')" at bounding box center [544, 504] width 943 height 444
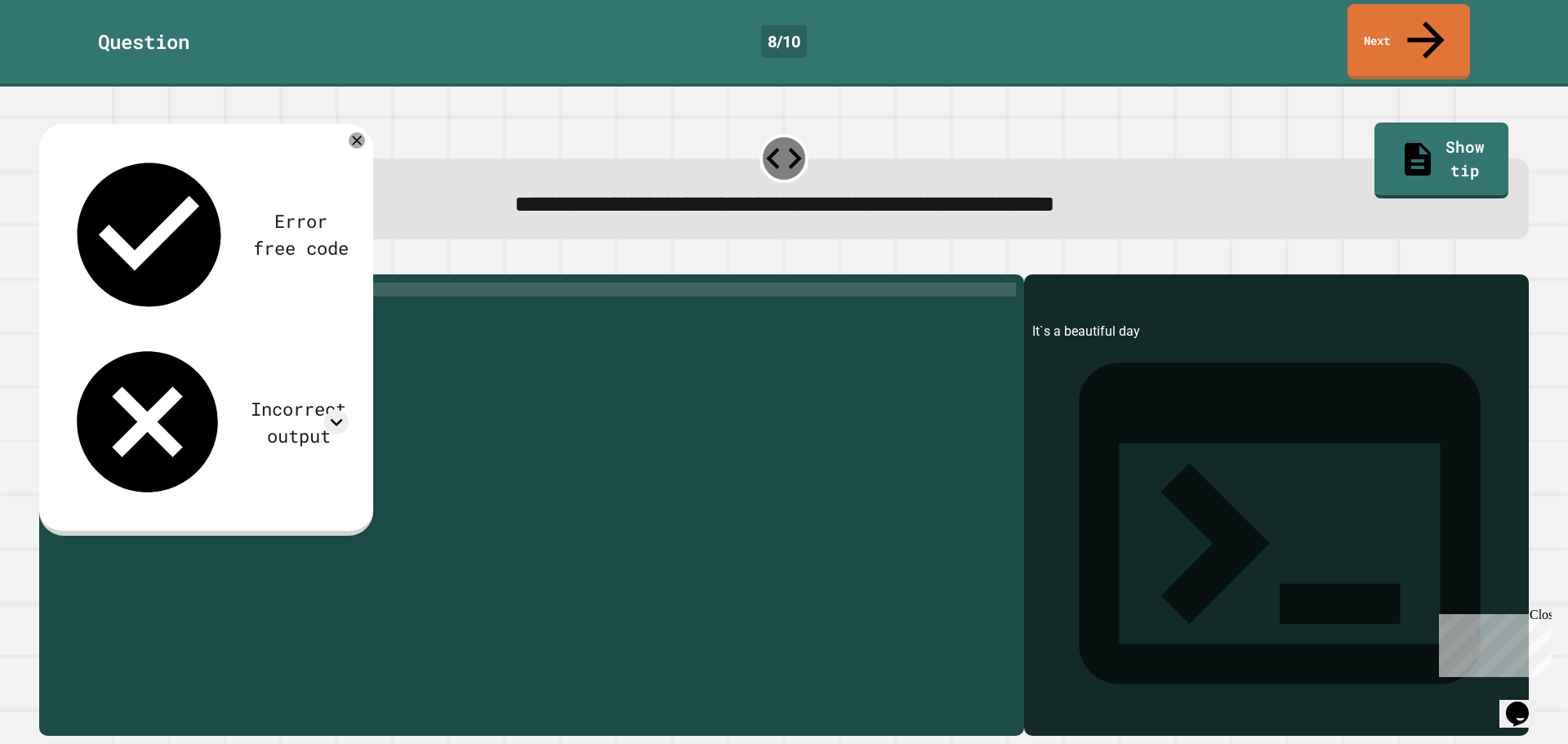
click at [141, 283] on div "print ( '"It' s a beautiful day ')" at bounding box center [544, 504] width 943 height 444
click at [143, 283] on div "print ( '"It' s a beautiful day ')" at bounding box center [544, 504] width 943 height 444
click at [47, 261] on icon "button" at bounding box center [47, 261] width 0 height 0
click at [143, 283] on div "print ( '"It"s a beautiful day' )" at bounding box center [544, 504] width 943 height 444
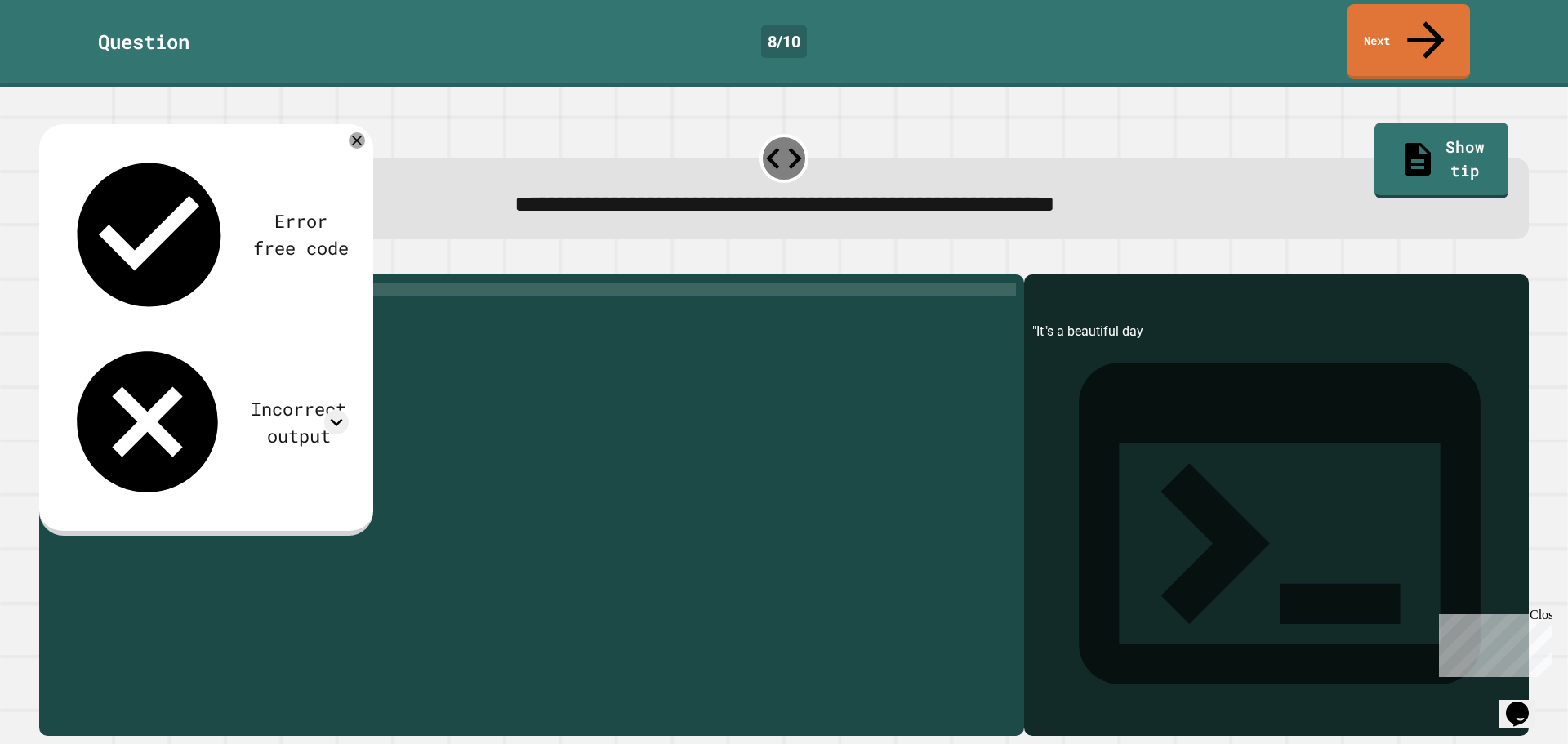
click at [117, 283] on div "print ( '"It' s a beautiful day ')" at bounding box center [544, 504] width 943 height 444
click at [121, 283] on div "print ( '"It' s a beautiful day ')" at bounding box center [544, 504] width 943 height 444
click at [47, 261] on icon "button" at bounding box center [47, 261] width 0 height 0
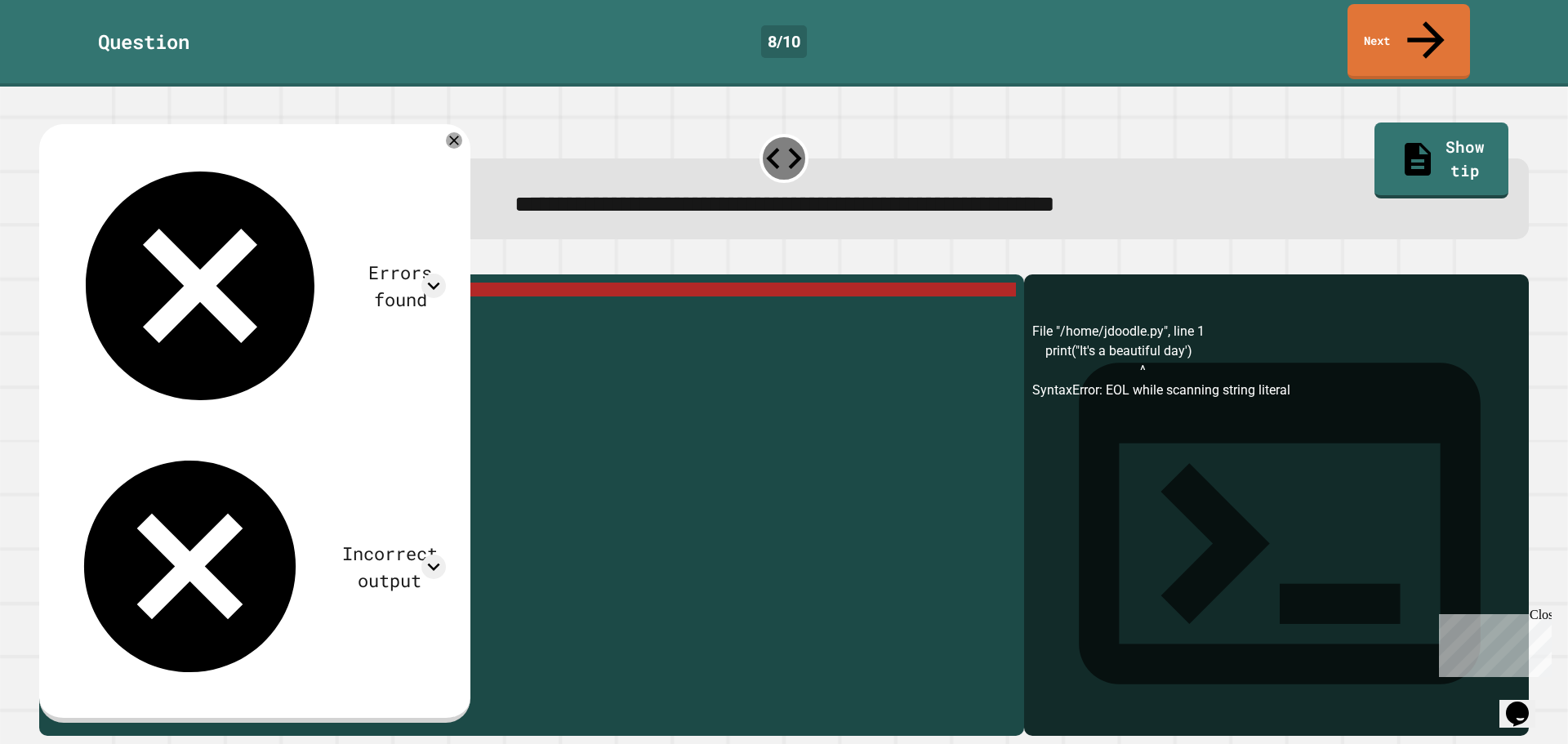
click at [250, 283] on div "print ( "It's a beautiful day')" at bounding box center [544, 504] width 943 height 444
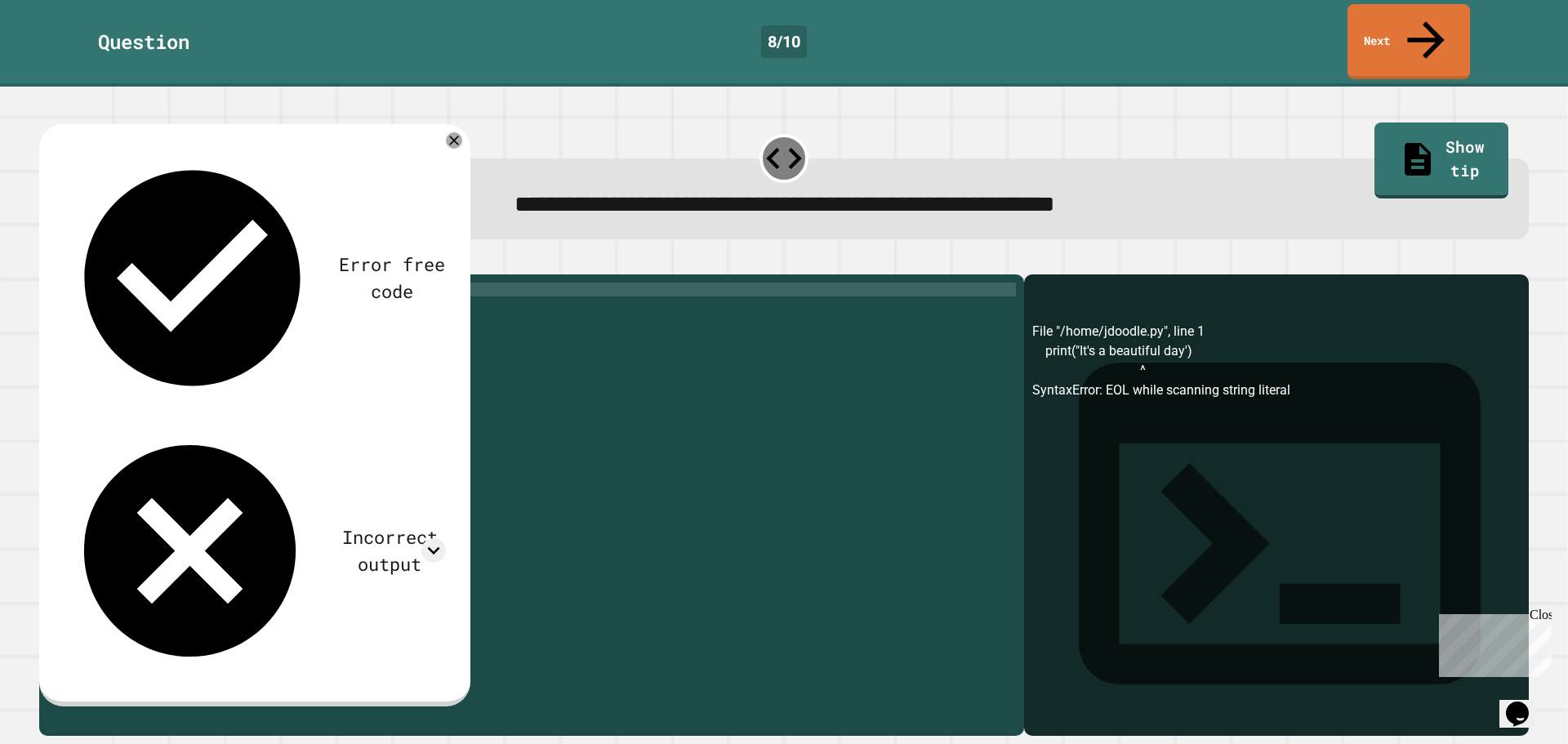
scroll to position [0, 11]
type textarea "**********"
click at [47, 261] on icon "button" at bounding box center [47, 261] width 0 height 0
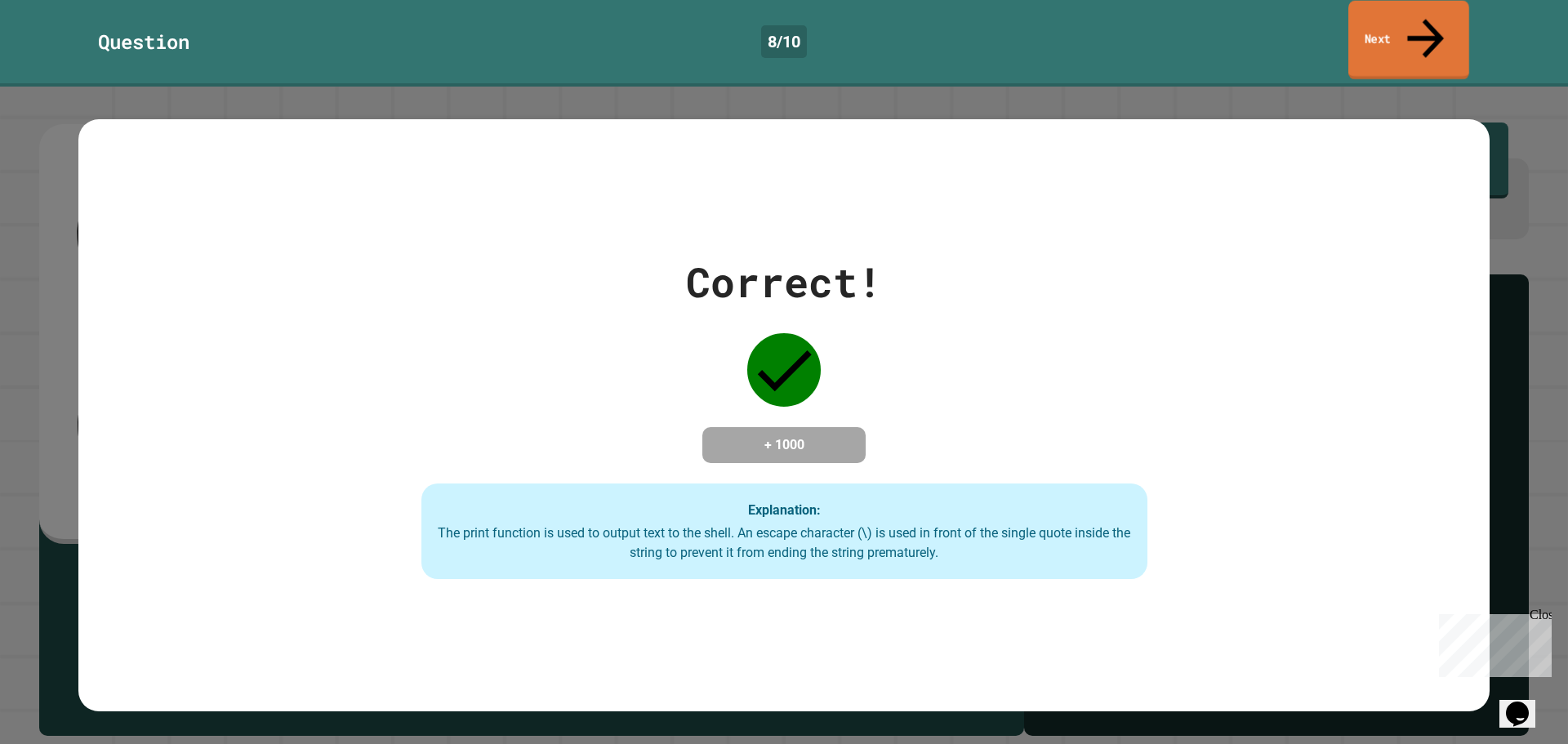
click at [1436, 20] on link "Next" at bounding box center [1409, 41] width 121 height 79
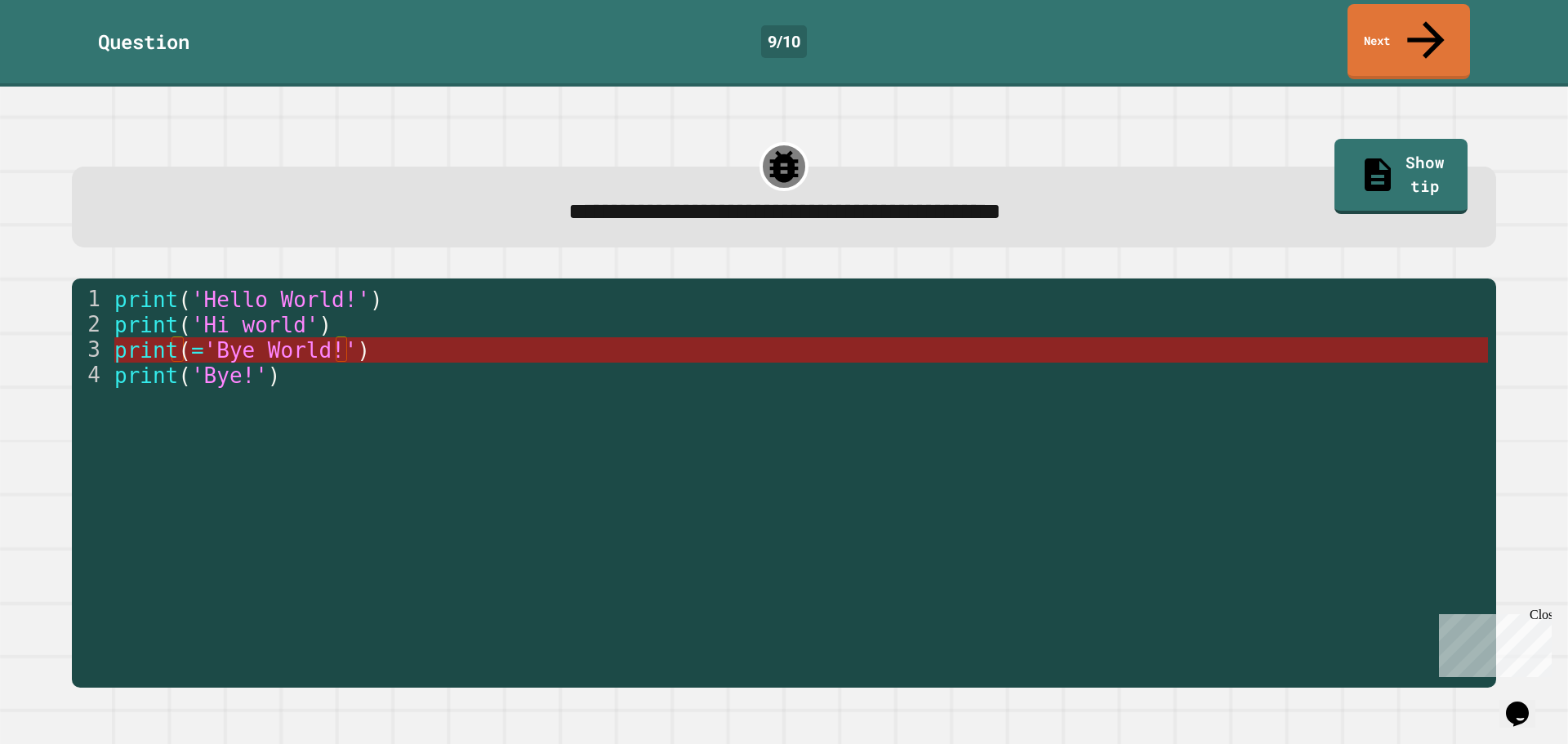
click at [167, 338] on span "print" at bounding box center [146, 350] width 64 height 25
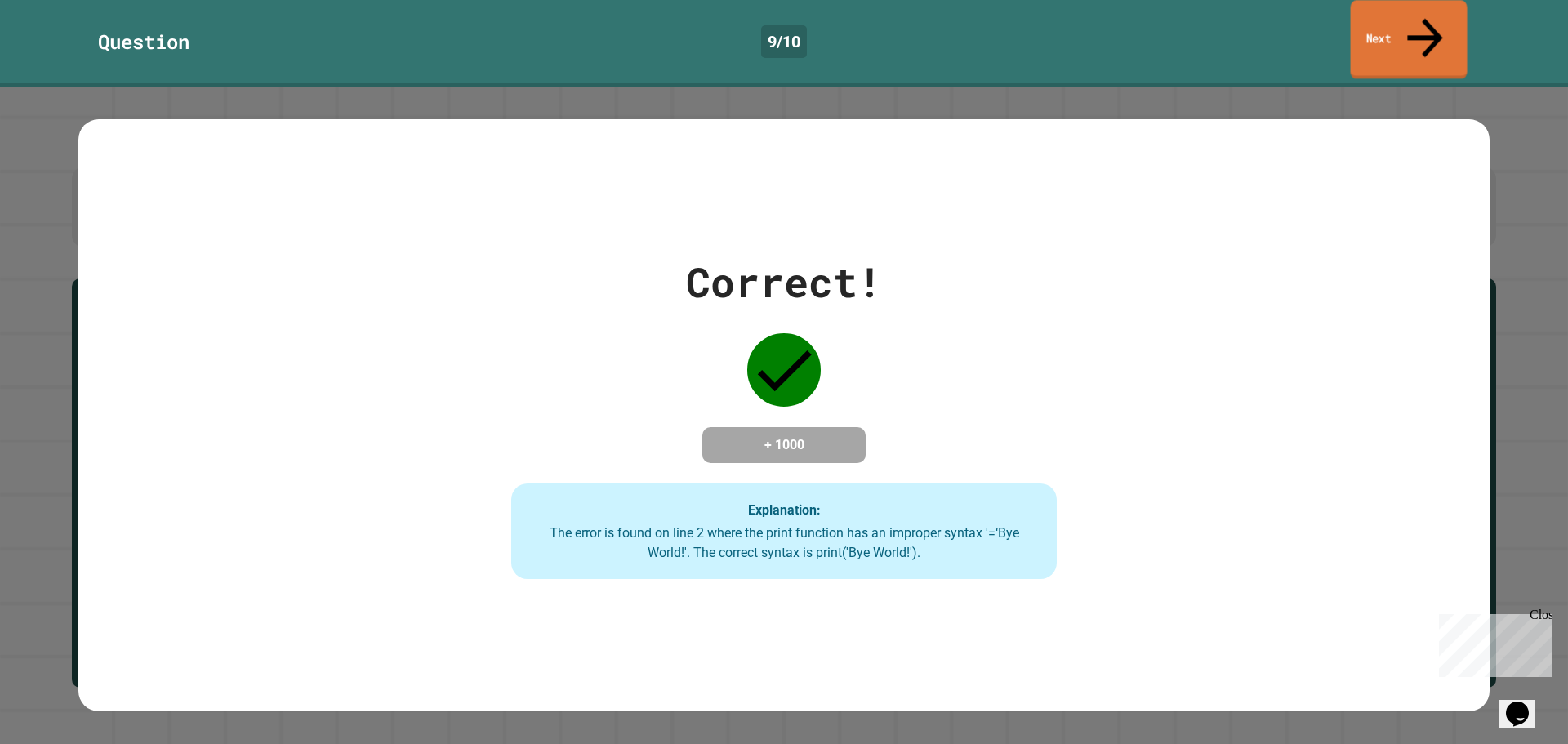
click at [1410, 0] on div "Question 9 / 10 Next" at bounding box center [784, 43] width 1568 height 87
click at [1402, 14] on link "Next" at bounding box center [1409, 41] width 122 height 79
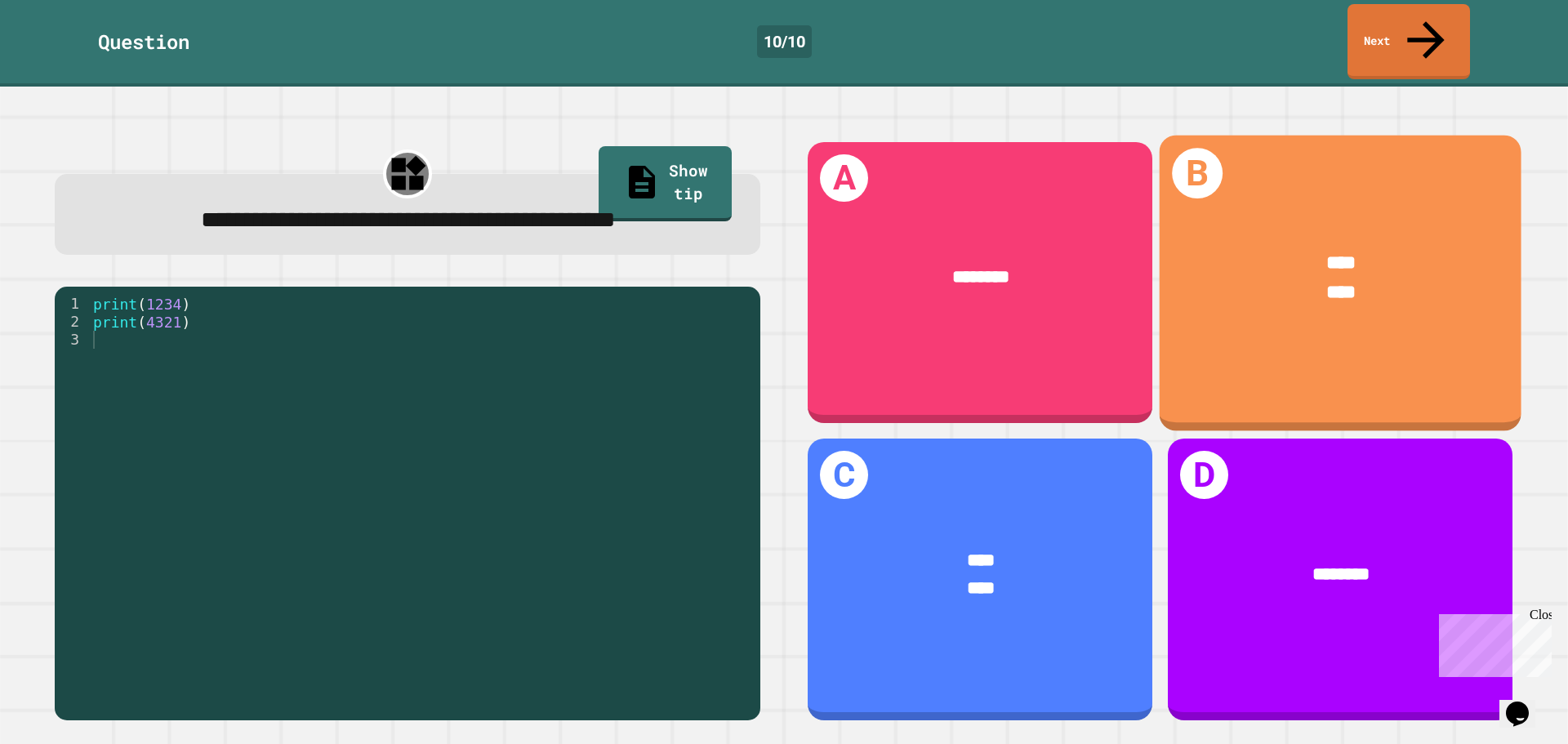
click at [1339, 249] on div "****" at bounding box center [1341, 263] width 285 height 29
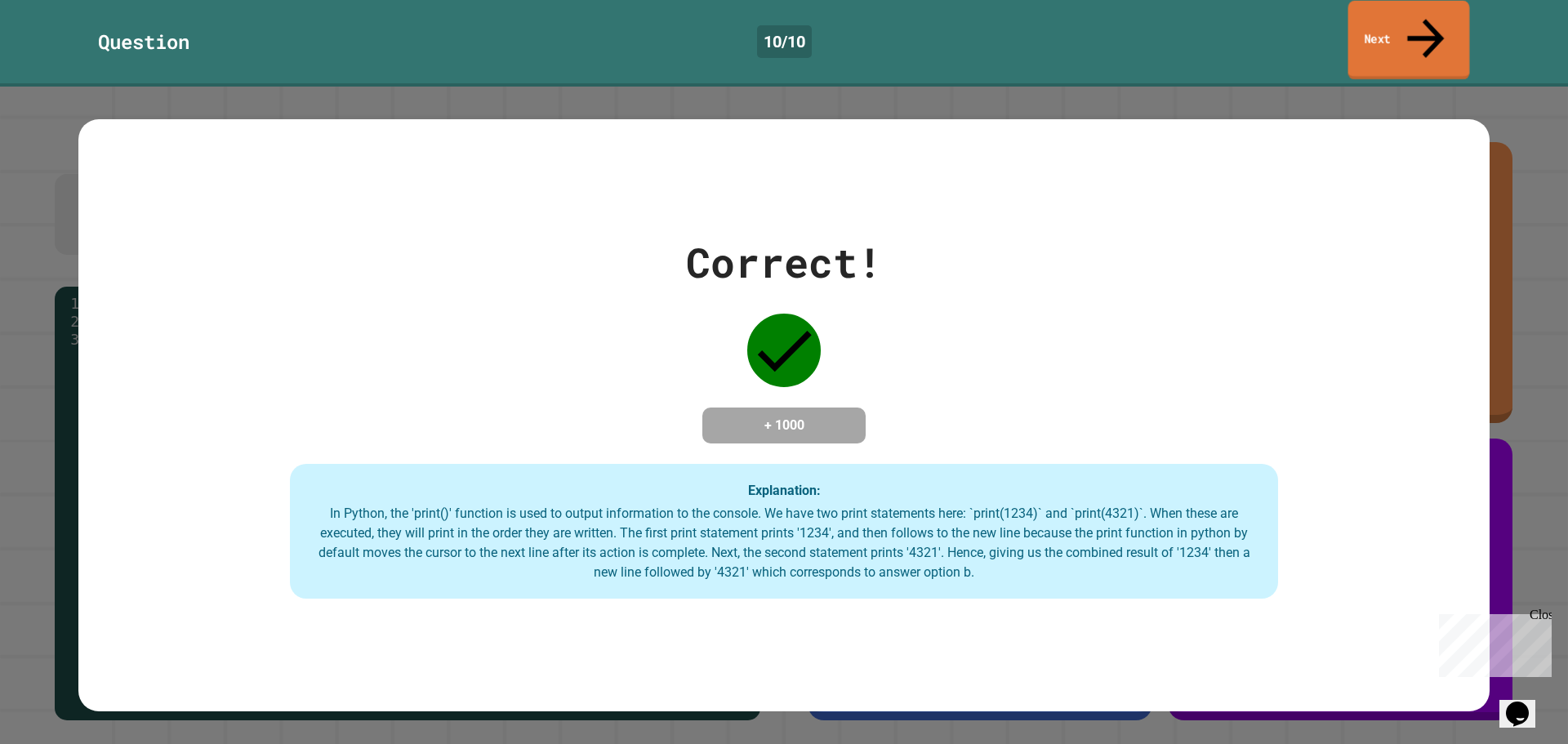
click at [1402, 25] on link "Next" at bounding box center [1409, 41] width 122 height 79
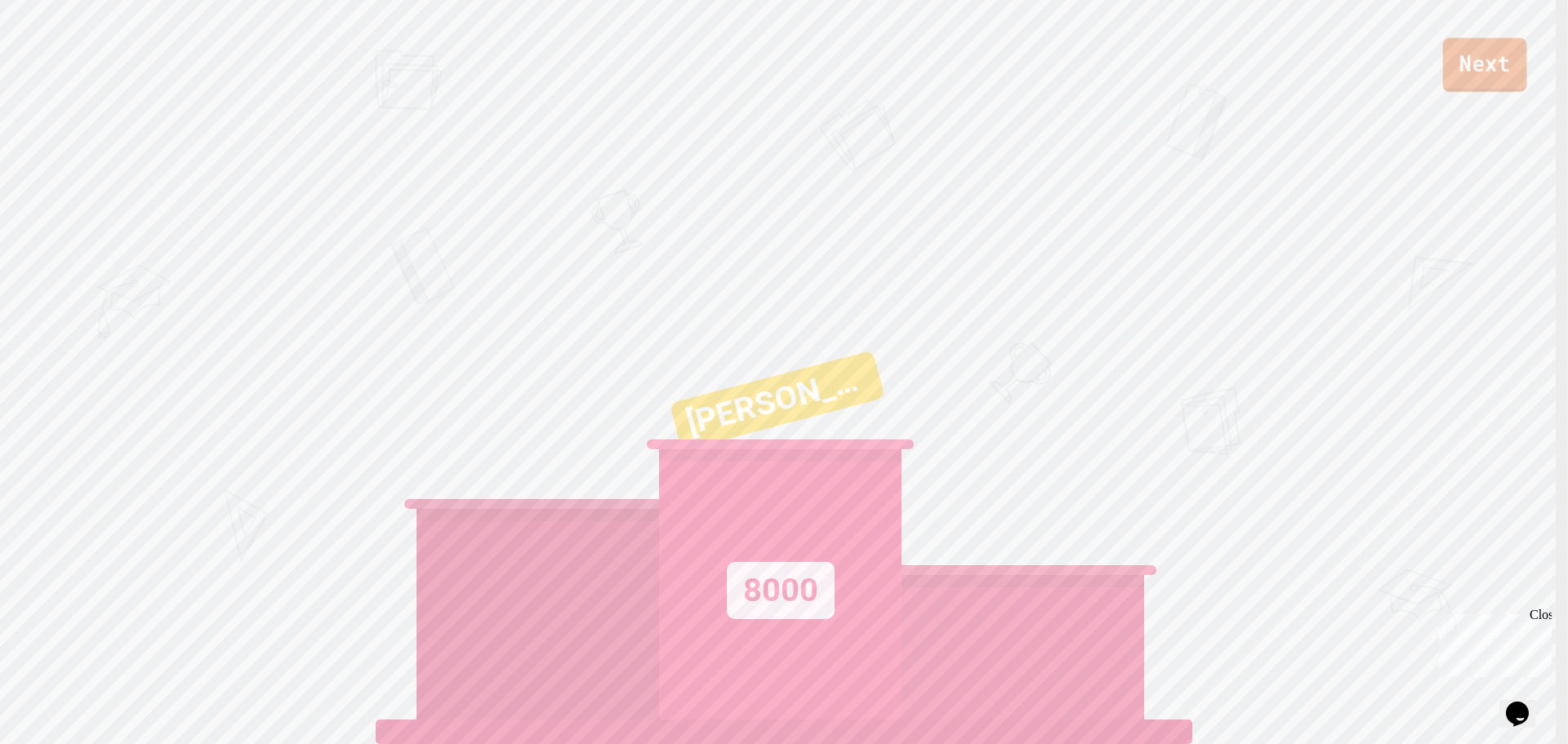
click at [1477, 75] on link "Next" at bounding box center [1485, 64] width 84 height 54
